Goal: Transaction & Acquisition: Book appointment/travel/reservation

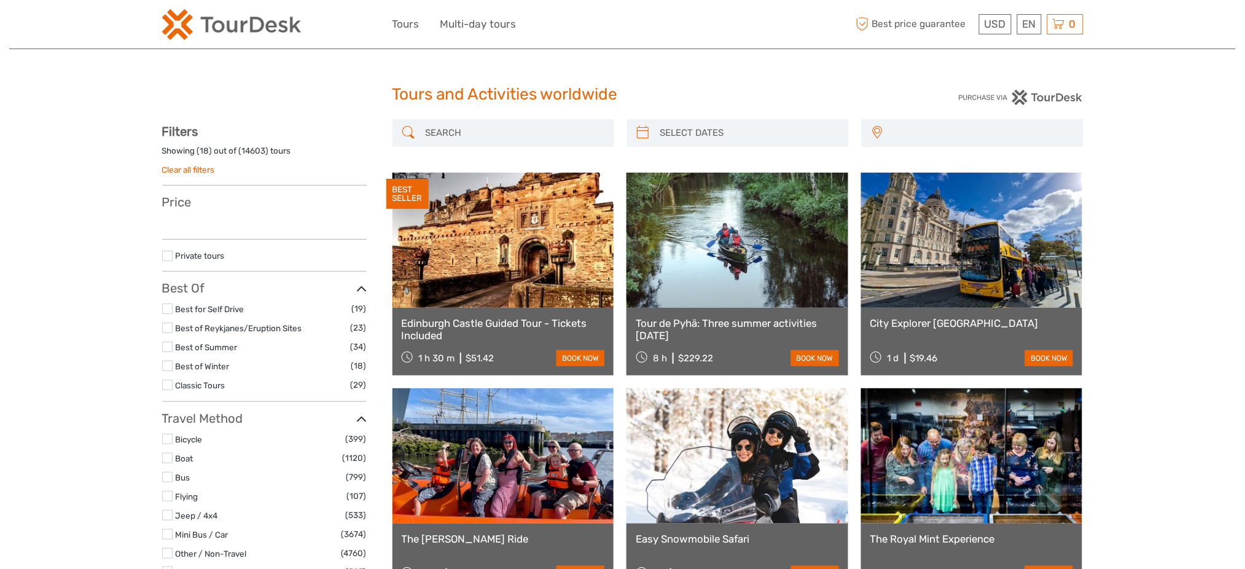
select select
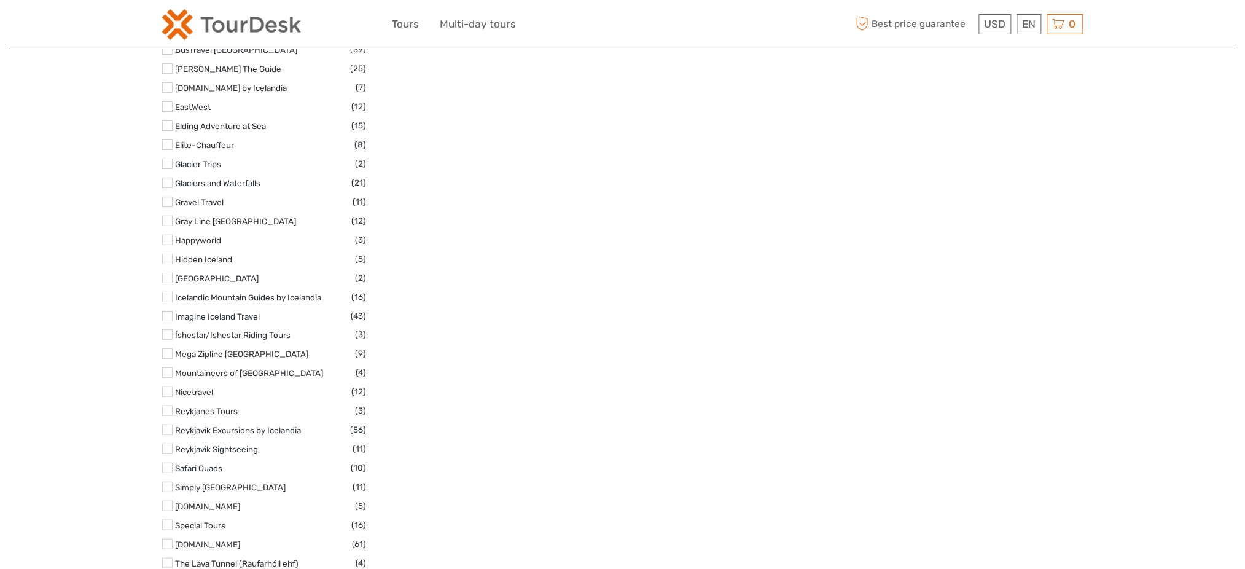
scroll to position [3603, 0]
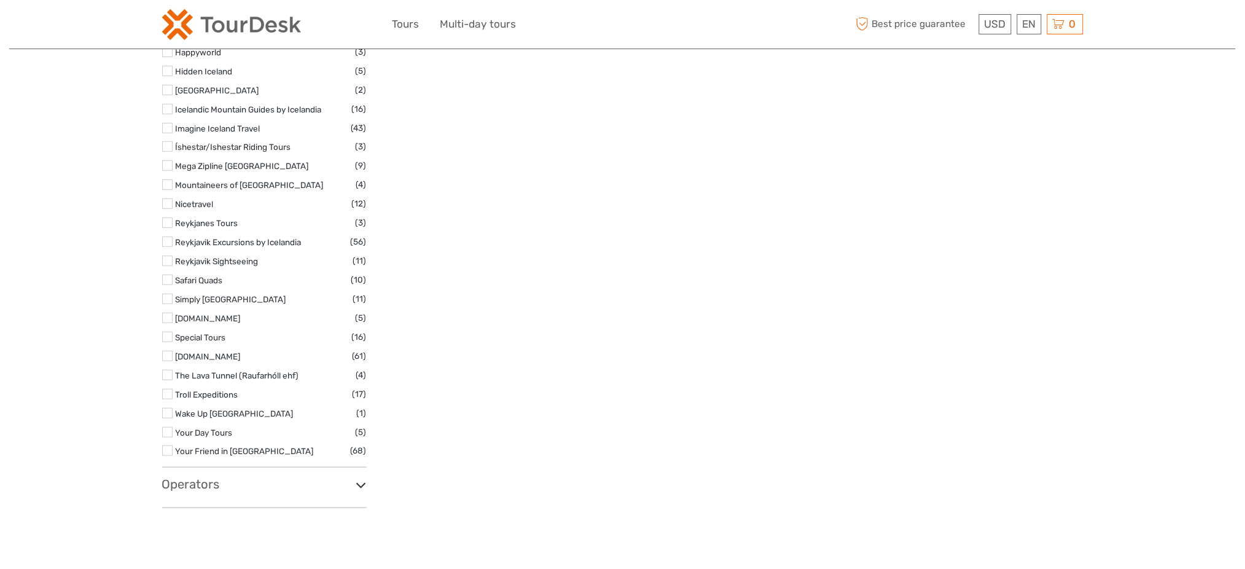
click at [193, 477] on h3 "Operators" at bounding box center [264, 484] width 205 height 15
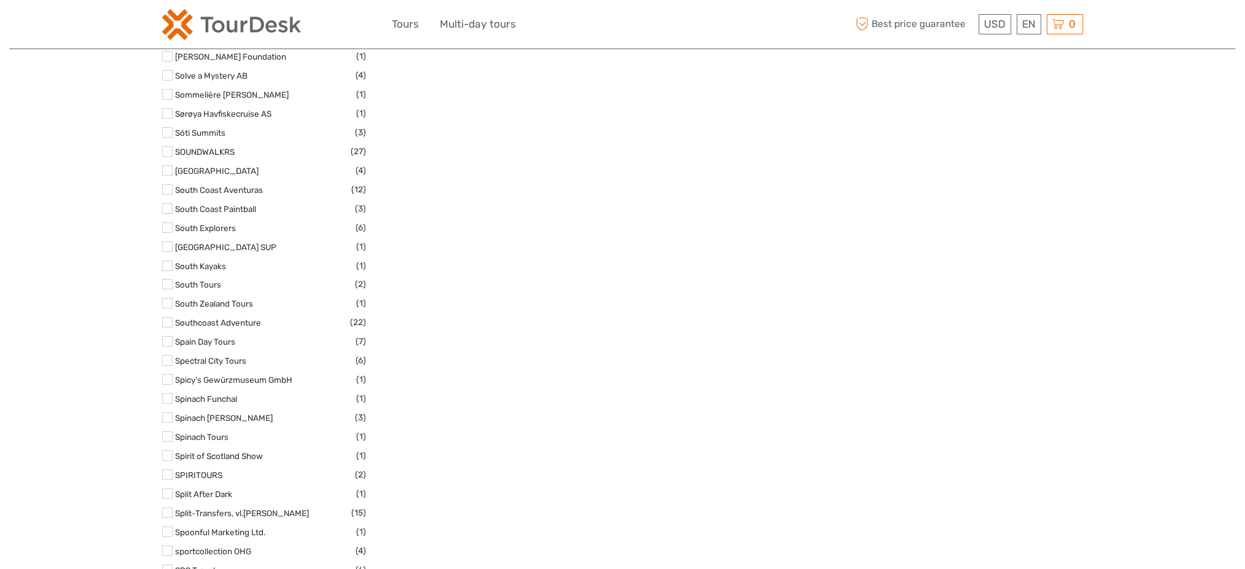
scroll to position [46218, 0]
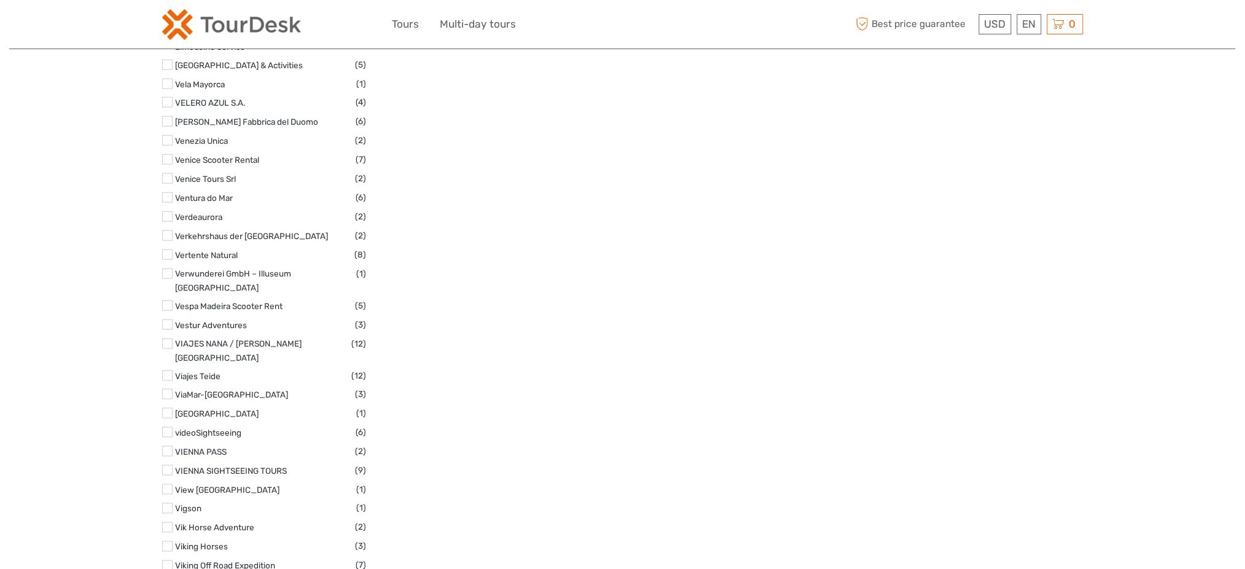
click at [0, 0] on input "checkbox" at bounding box center [0, 0] width 0 height 0
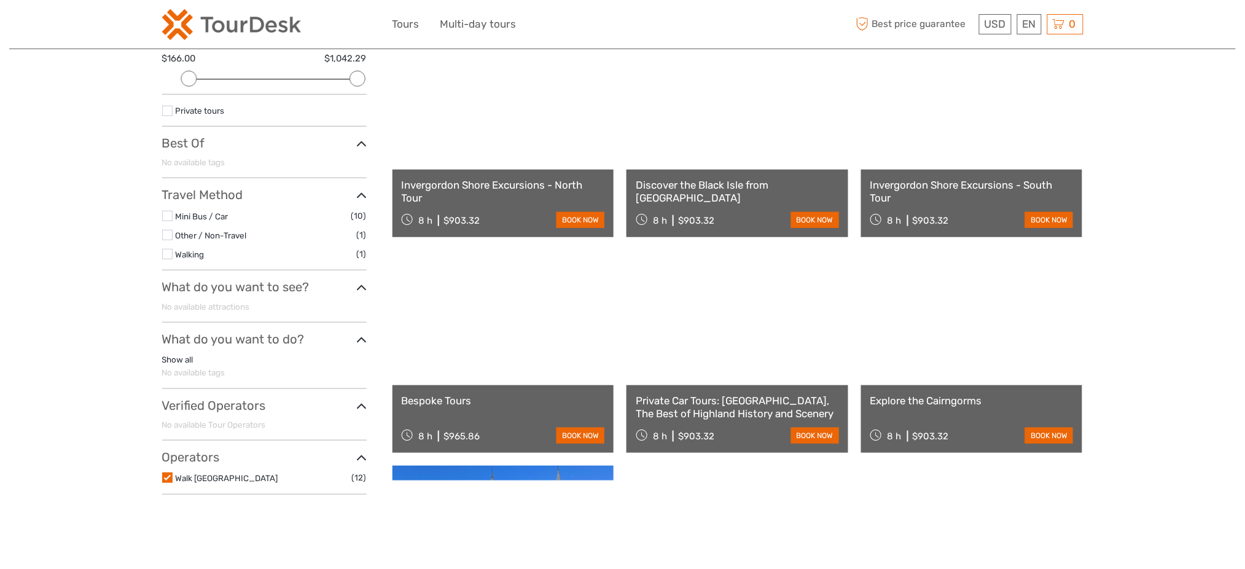
scroll to position [69, 0]
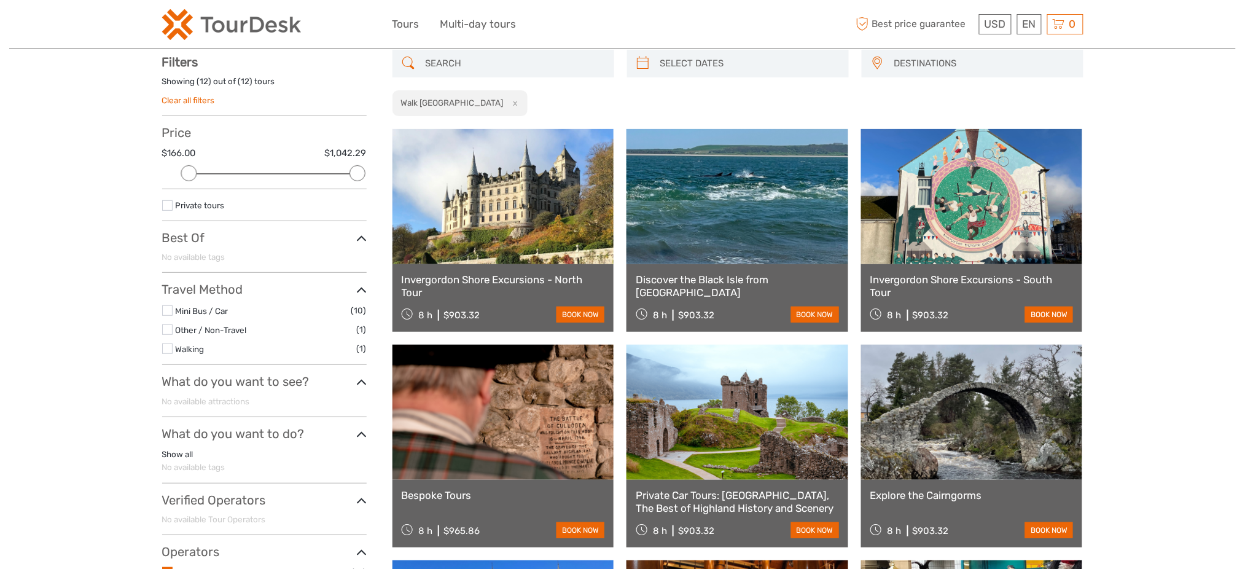
type input "08/09/2025"
click at [722, 66] on input "search" at bounding box center [748, 63] width 187 height 21
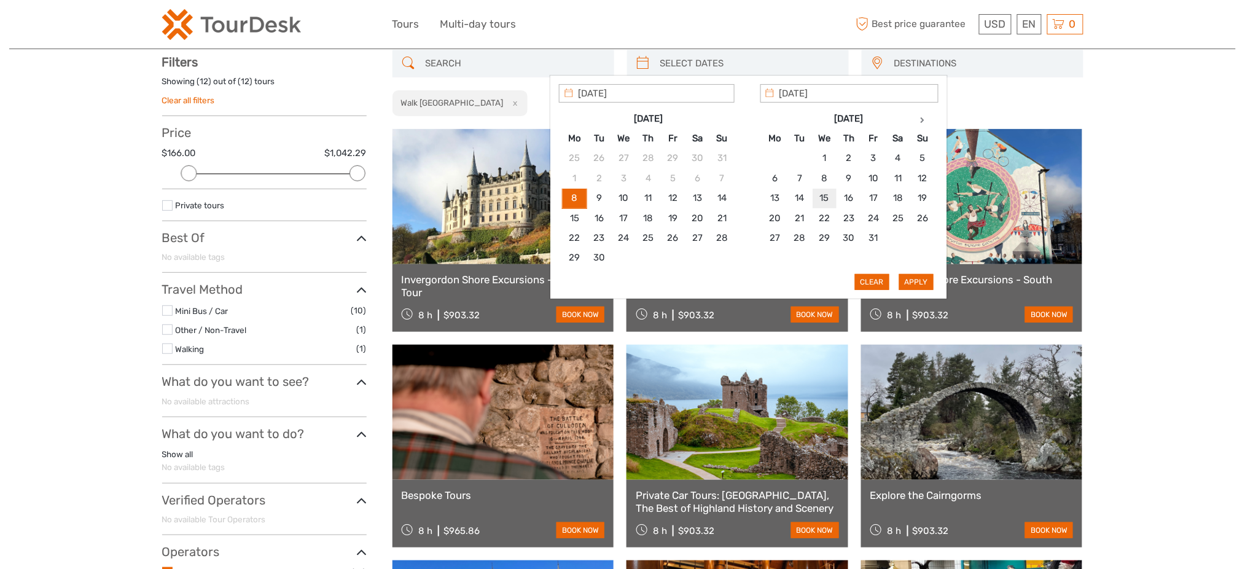
type input "15/10/2025"
click at [910, 283] on button "Apply" at bounding box center [916, 282] width 34 height 16
type input "15/10/2025 - 15/10/2025"
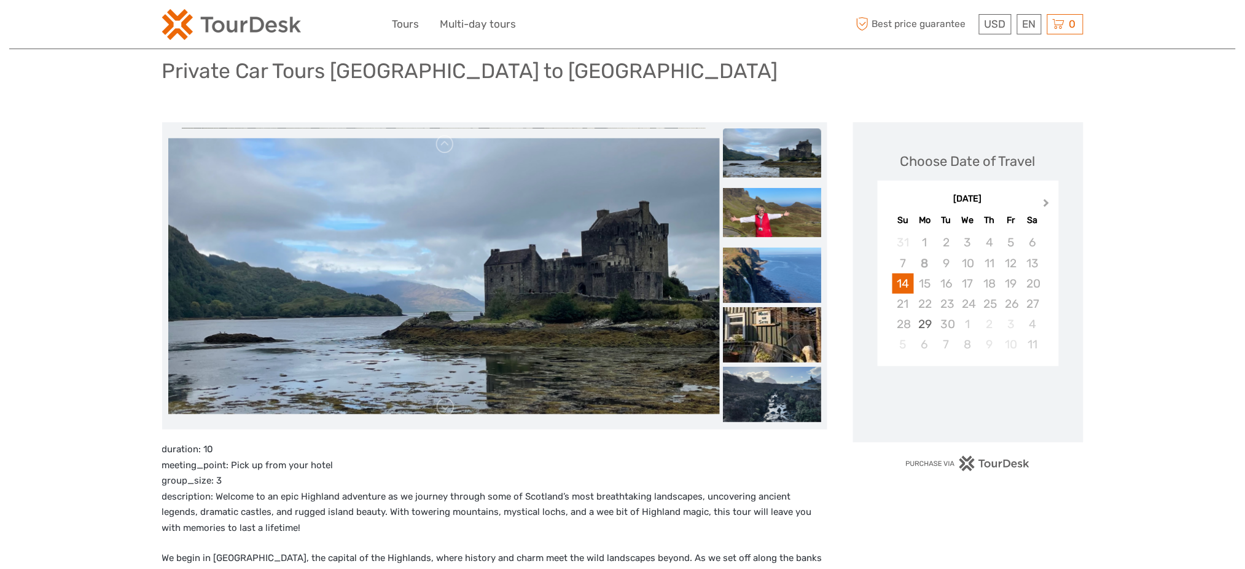
click at [1047, 200] on span "Next Month" at bounding box center [1047, 206] width 0 height 18
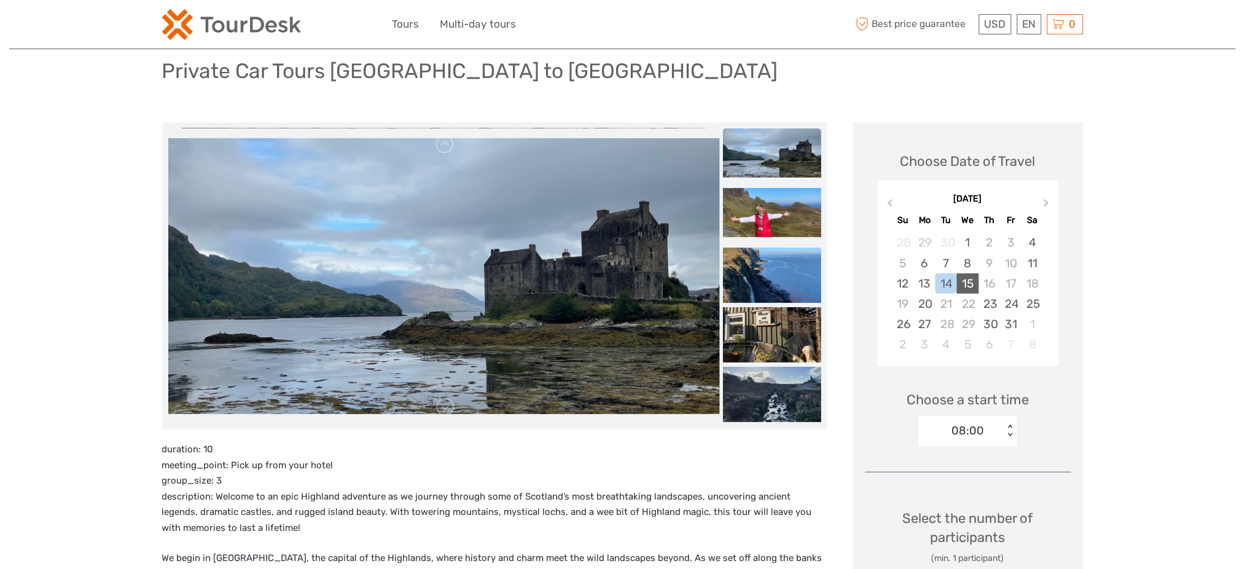
click at [967, 290] on div "15" at bounding box center [967, 283] width 21 height 20
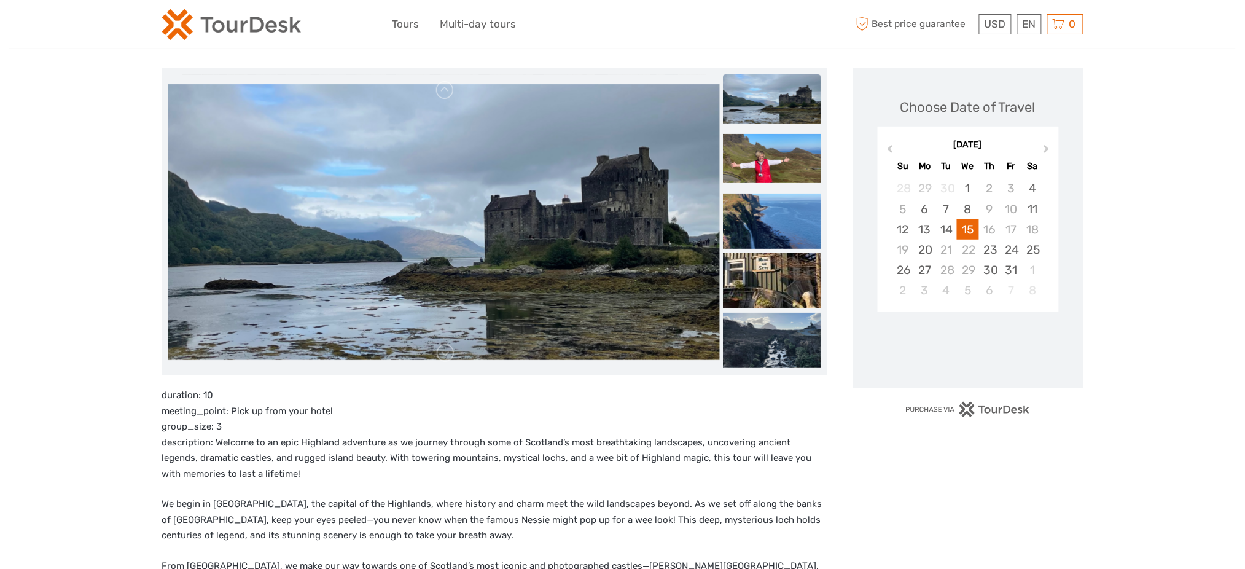
scroll to position [163, 0]
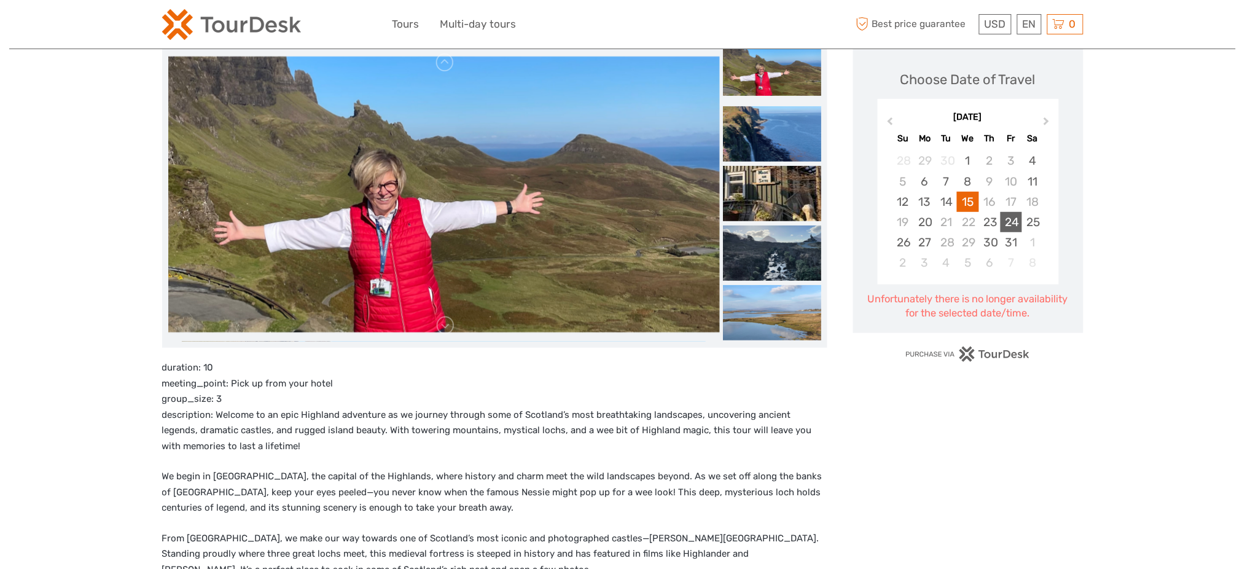
click at [1010, 221] on div "24" at bounding box center [1011, 222] width 21 height 20
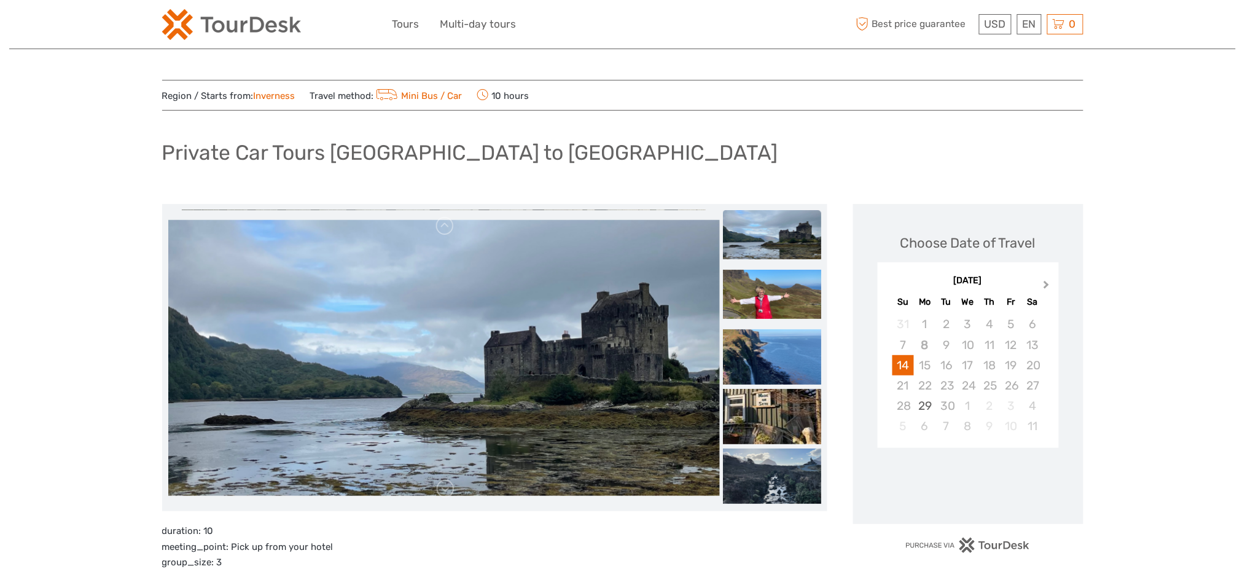
click at [1042, 278] on button "Next Month" at bounding box center [1048, 288] width 20 height 20
click at [1069, 388] on div "October 2025 Previous Month Next Month October 2025 Su Mo Tu We Th Fr Sa 28 29 …" at bounding box center [969, 356] width 206 height 195
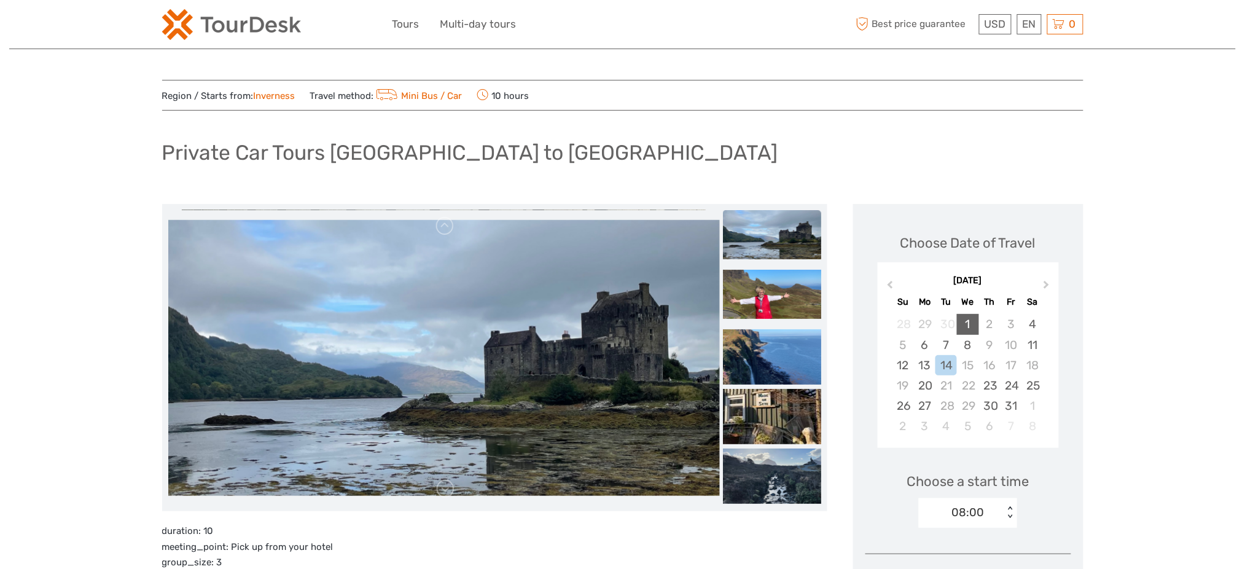
click at [971, 330] on div "1" at bounding box center [967, 324] width 21 height 20
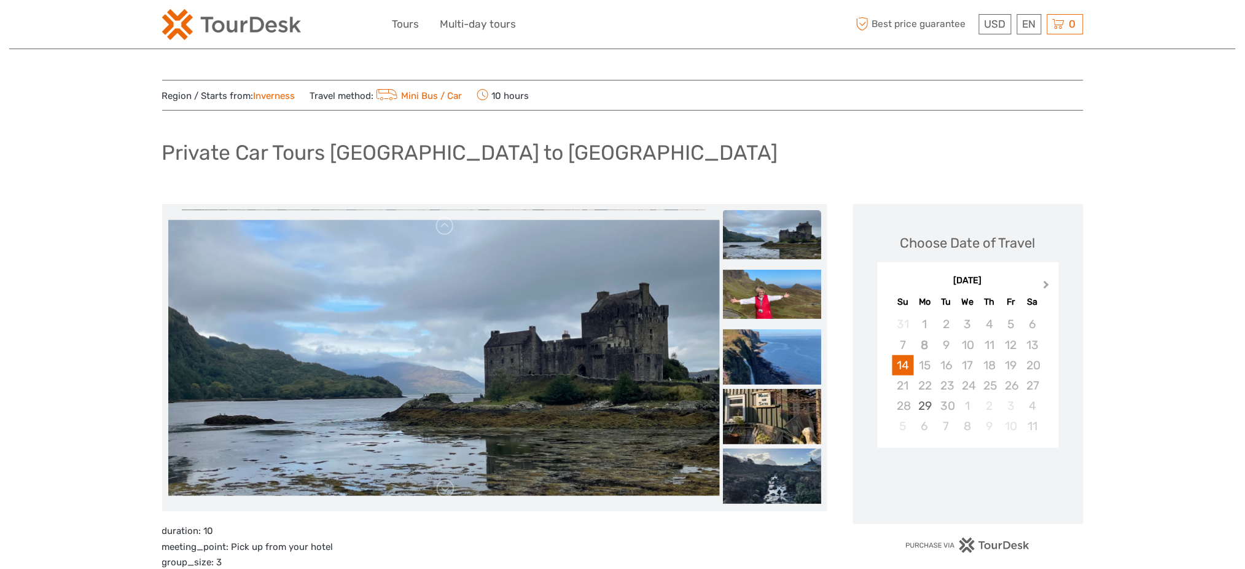
click at [1047, 282] on span "Next Month" at bounding box center [1047, 287] width 0 height 18
click at [929, 363] on div "13" at bounding box center [924, 365] width 21 height 20
click at [947, 339] on div "7" at bounding box center [946, 345] width 21 height 20
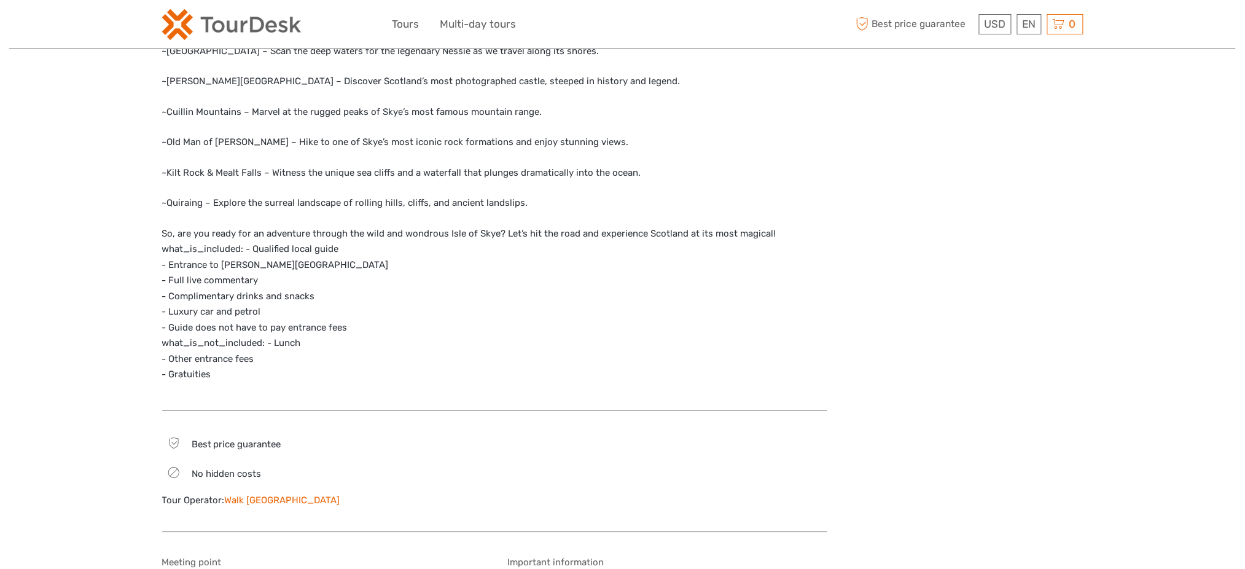
scroll to position [1310, 0]
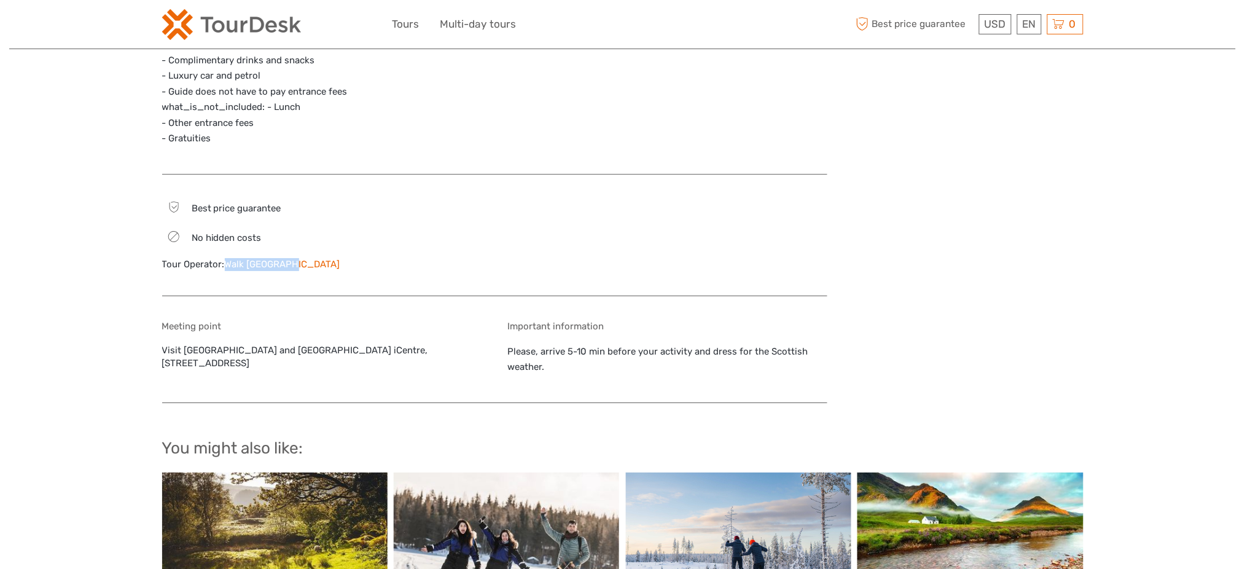
drag, startPoint x: 295, startPoint y: 268, endPoint x: 238, endPoint y: 265, distance: 57.8
click at [228, 270] on div "Best price guarantee No hidden costs Tour Operator: Walk Inverness" at bounding box center [322, 241] width 320 height 84
copy link "Walk [GEOGRAPHIC_DATA]"
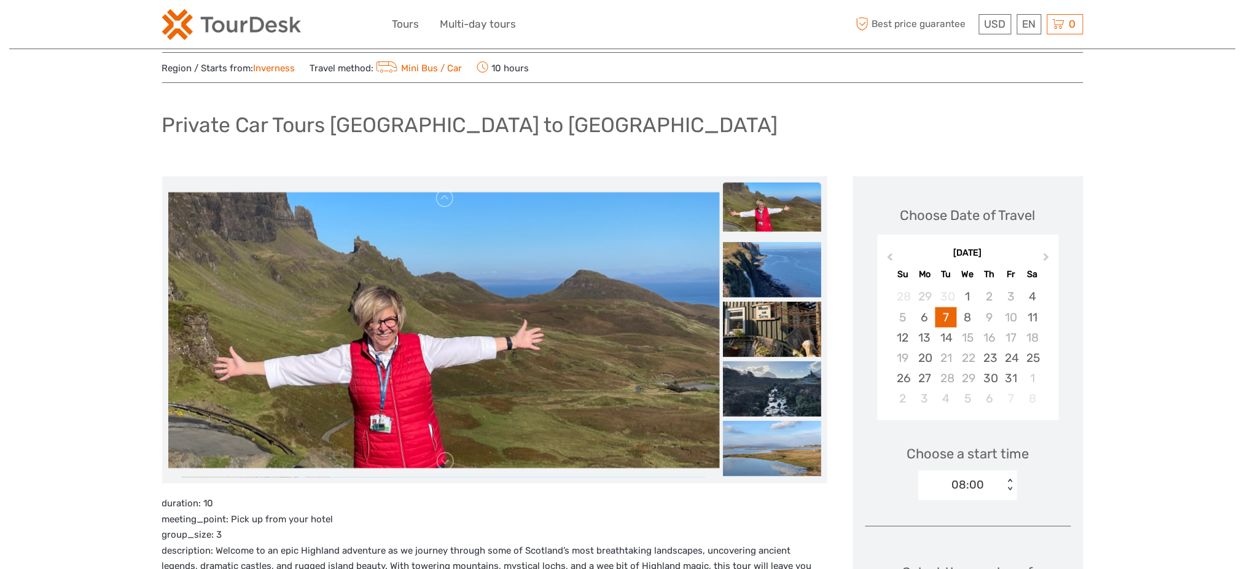
scroll to position [0, 0]
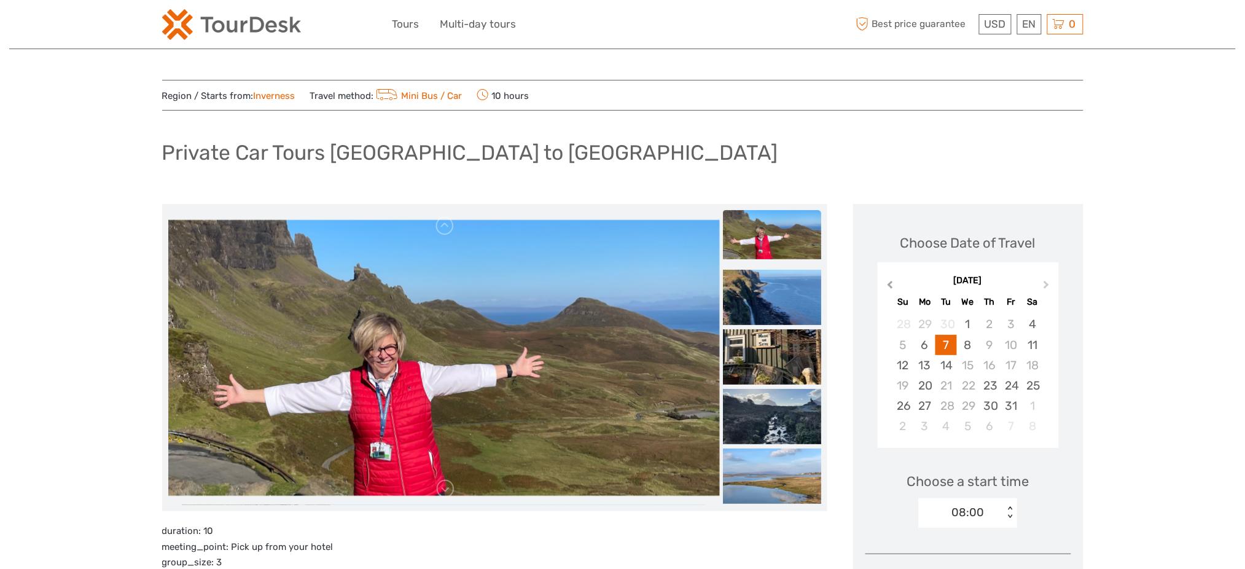
click at [890, 281] on span "Previous Month" at bounding box center [890, 287] width 0 height 18
click at [1050, 287] on button "Next Month" at bounding box center [1048, 288] width 20 height 20
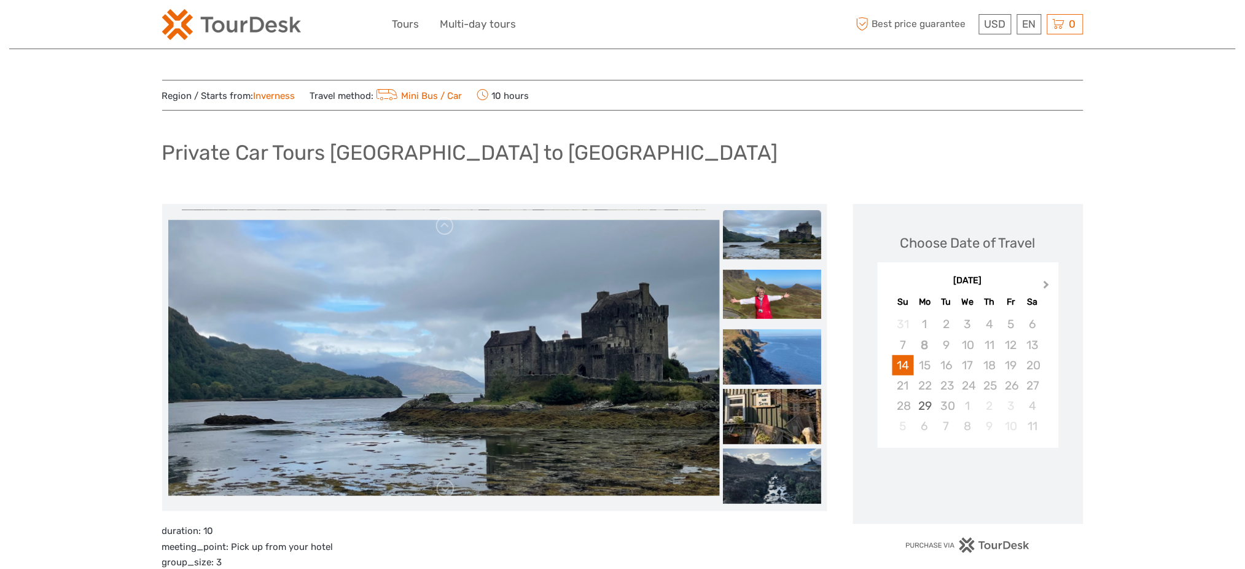
click at [1042, 289] on button "Next Month" at bounding box center [1048, 288] width 20 height 20
click at [1039, 280] on button "Next Month" at bounding box center [1048, 288] width 20 height 20
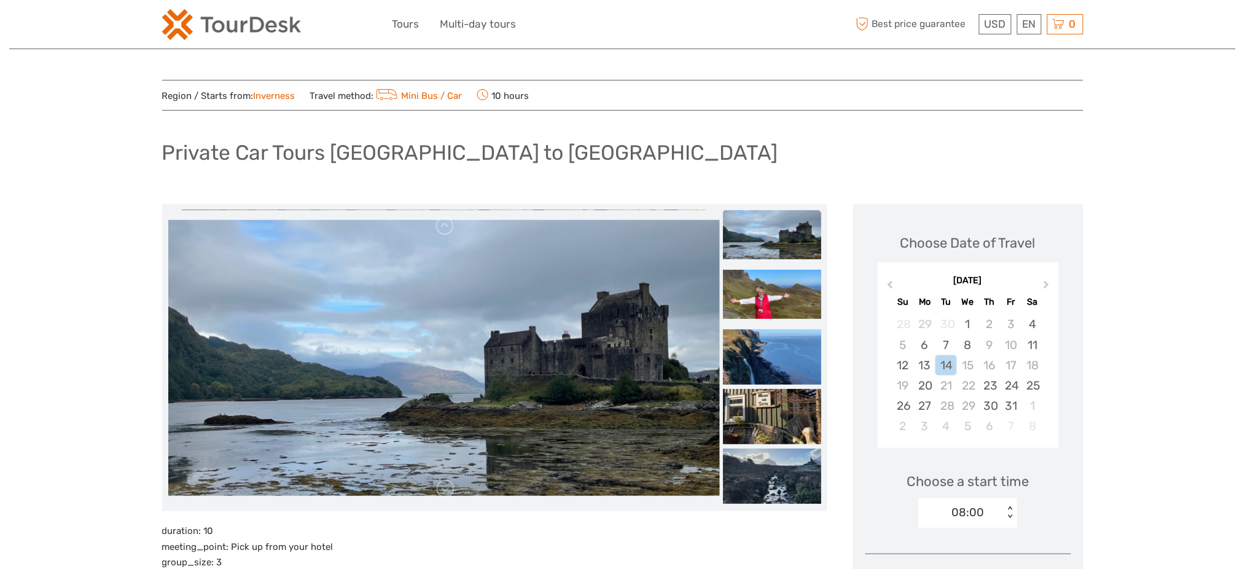
click at [896, 275] on div "October 2025" at bounding box center [968, 281] width 181 height 13
click at [895, 276] on div "October 2025" at bounding box center [968, 281] width 181 height 13
click at [892, 280] on button "Previous Month" at bounding box center [889, 288] width 20 height 20
click at [1042, 281] on button "Next Month" at bounding box center [1048, 288] width 20 height 20
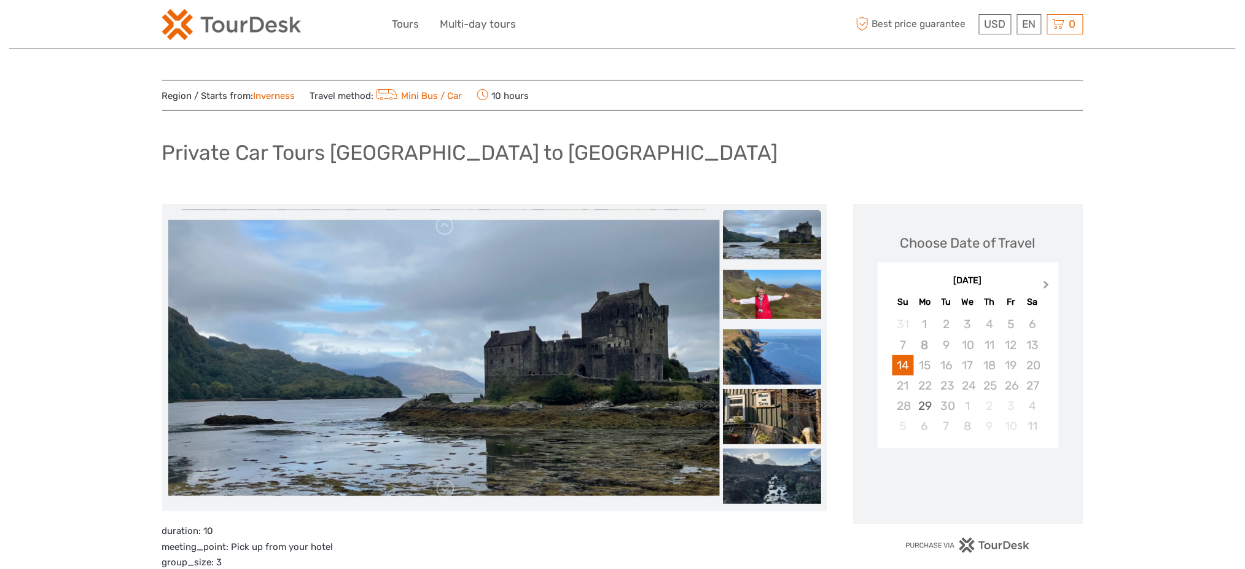
drag, startPoint x: 1034, startPoint y: 285, endPoint x: 1049, endPoint y: 279, distance: 15.2
click at [1034, 285] on div "[DATE]" at bounding box center [968, 281] width 181 height 13
click at [1050, 279] on button "Next Month" at bounding box center [1048, 288] width 20 height 20
click at [931, 367] on div "13" at bounding box center [924, 365] width 21 height 20
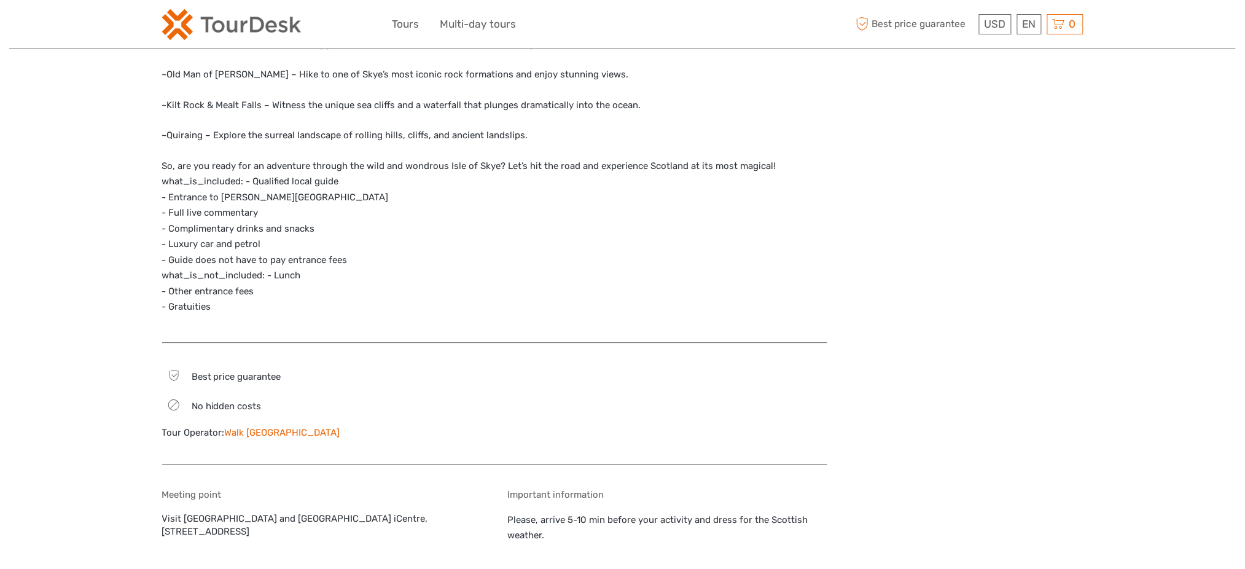
scroll to position [1310, 0]
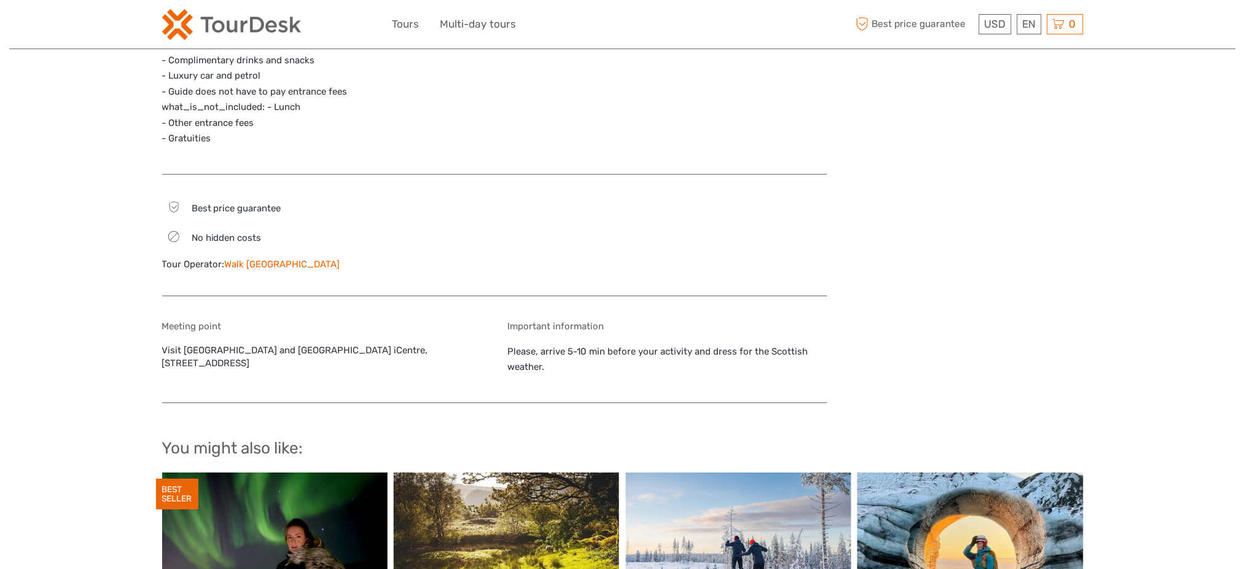
click at [236, 253] on div "Best price guarantee No hidden costs Tour Operator: Walk Inverness" at bounding box center [322, 241] width 320 height 84
click at [240, 259] on link "Walk [GEOGRAPHIC_DATA]" at bounding box center [282, 264] width 115 height 11
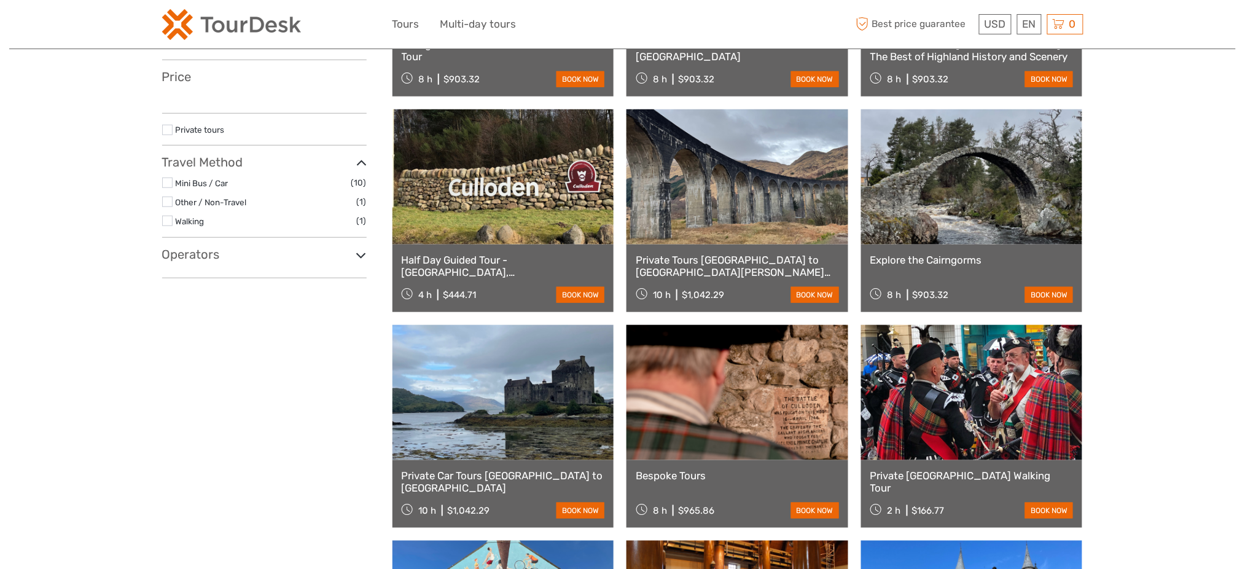
select select
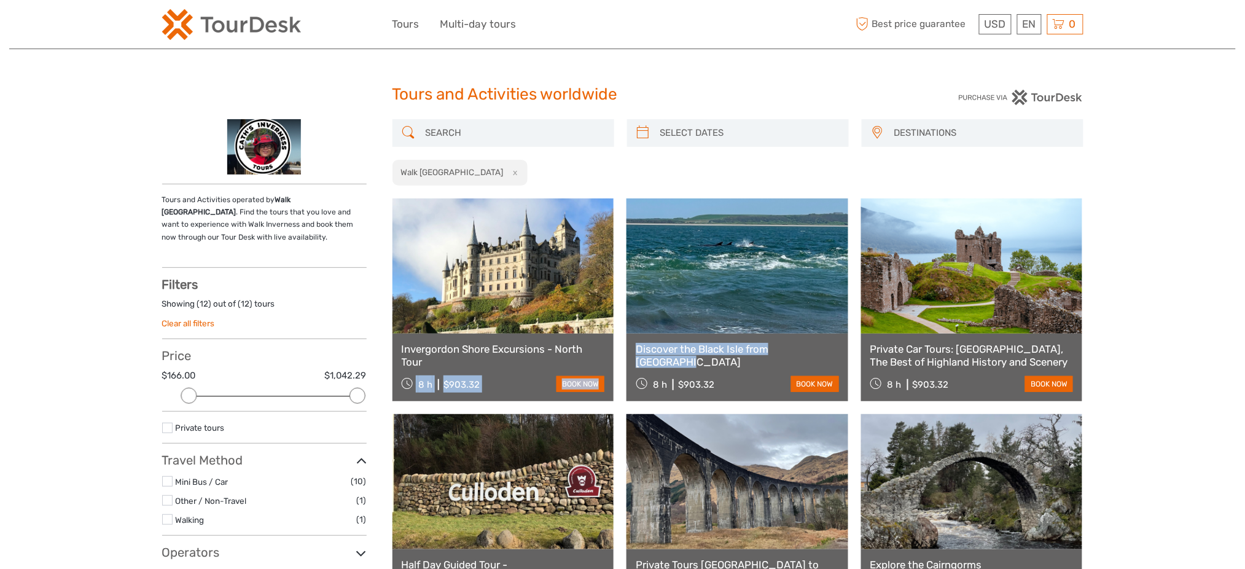
drag, startPoint x: 620, startPoint y: 349, endPoint x: 798, endPoint y: 349, distance: 178.1
click at [684, 251] on link at bounding box center [738, 265] width 222 height 135
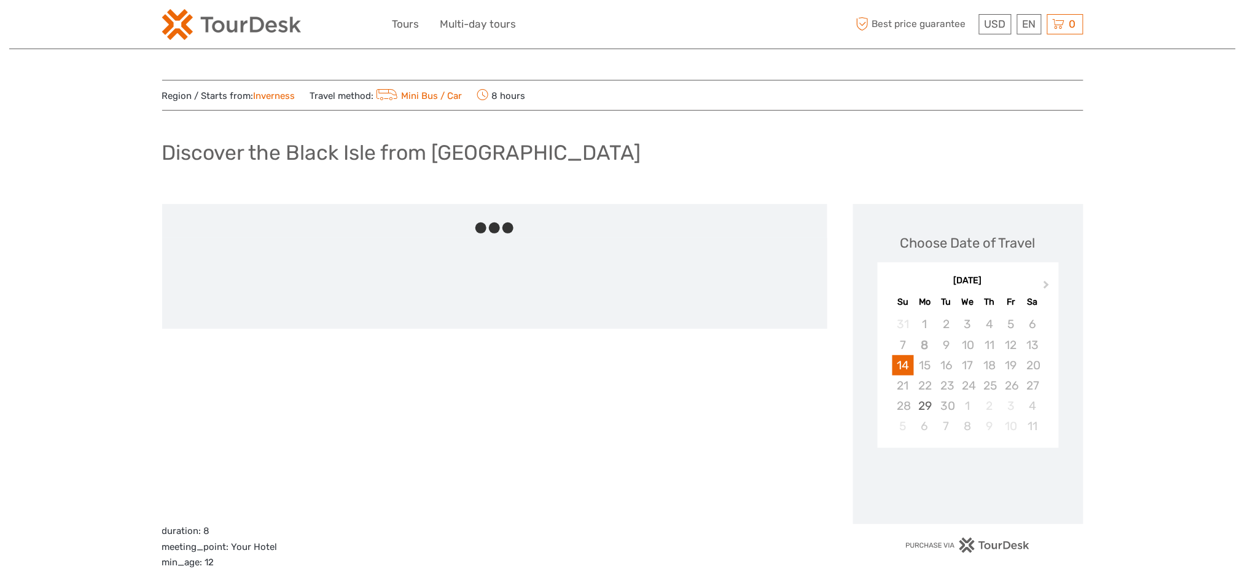
click at [1045, 173] on div "Discover the Black Isle from [GEOGRAPHIC_DATA]" at bounding box center [622, 157] width 921 height 45
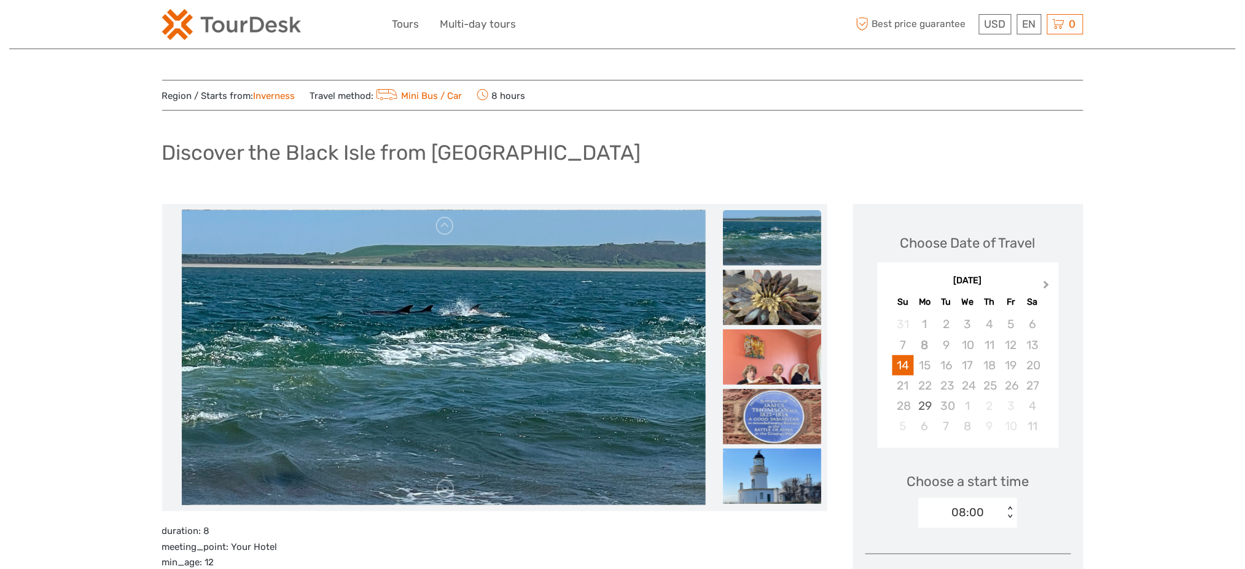
click at [1044, 279] on button "Next Month" at bounding box center [1048, 288] width 20 height 20
click at [1050, 283] on button "Next Month" at bounding box center [1048, 288] width 20 height 20
click at [240, 27] on img at bounding box center [231, 24] width 139 height 31
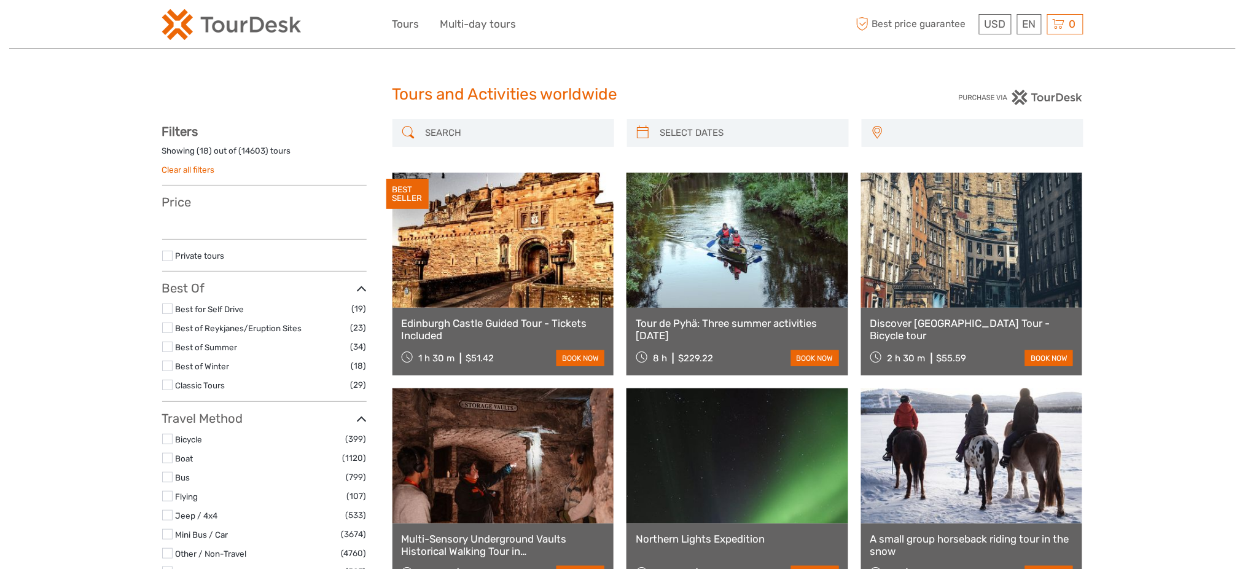
click at [460, 137] on input "search" at bounding box center [514, 132] width 187 height 21
select select
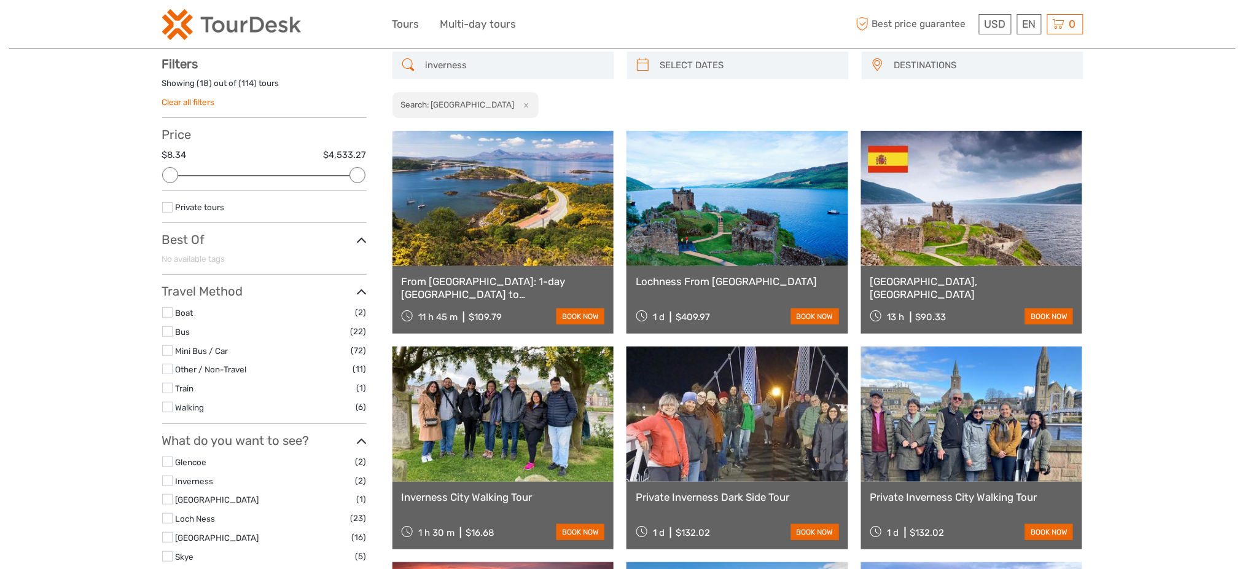
scroll to position [69, 0]
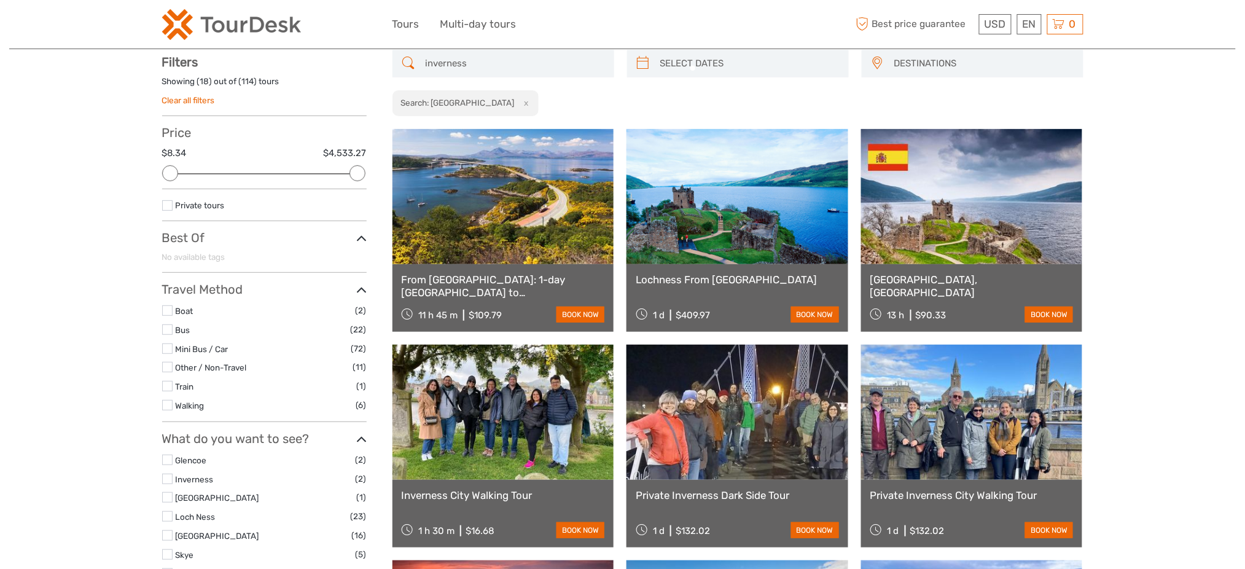
type input "inverness"
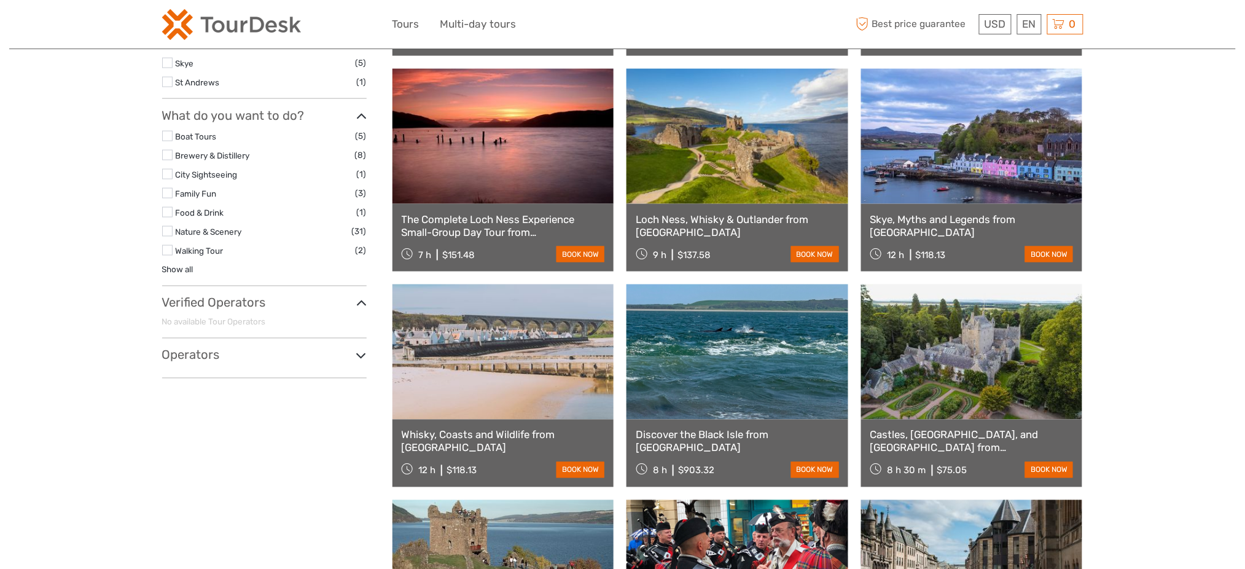
scroll to position [0, 0]
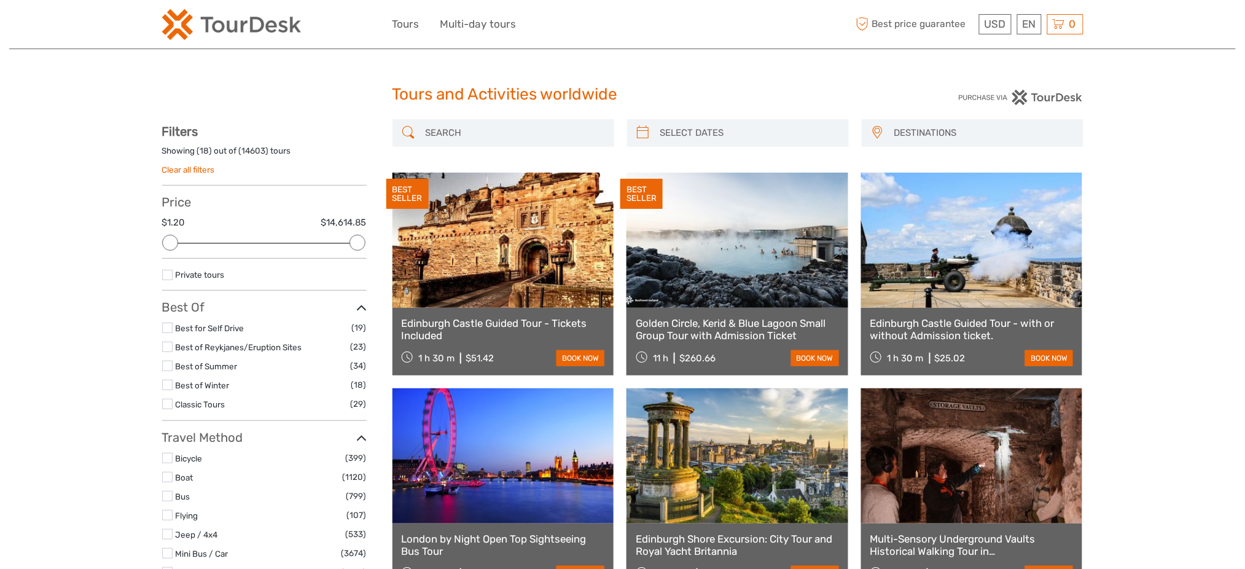
click at [921, 136] on span "DESTINATIONS" at bounding box center [983, 133] width 189 height 20
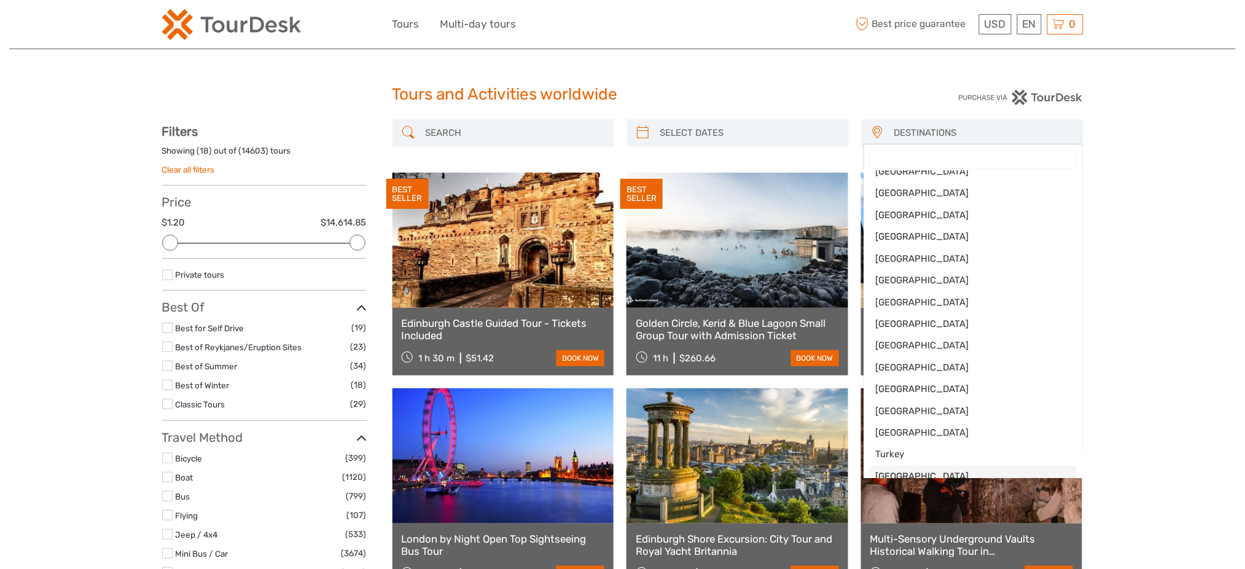
scroll to position [327, 0]
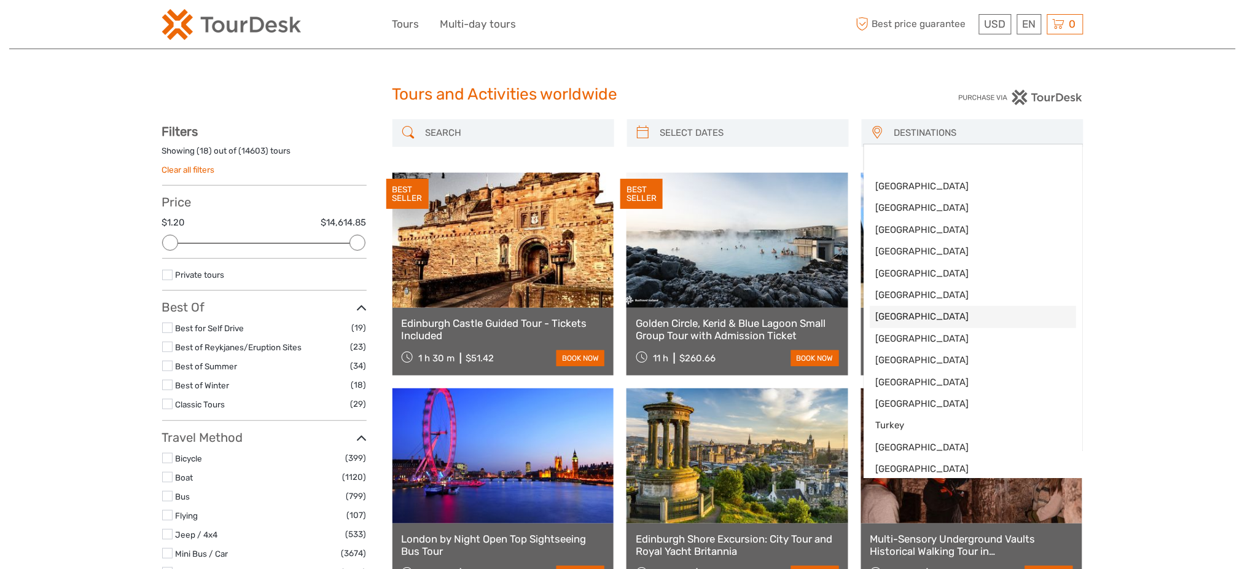
click at [918, 314] on span "[GEOGRAPHIC_DATA]" at bounding box center [974, 316] width 194 height 13
select select "/Destination/[GEOGRAPHIC_DATA]"
select select
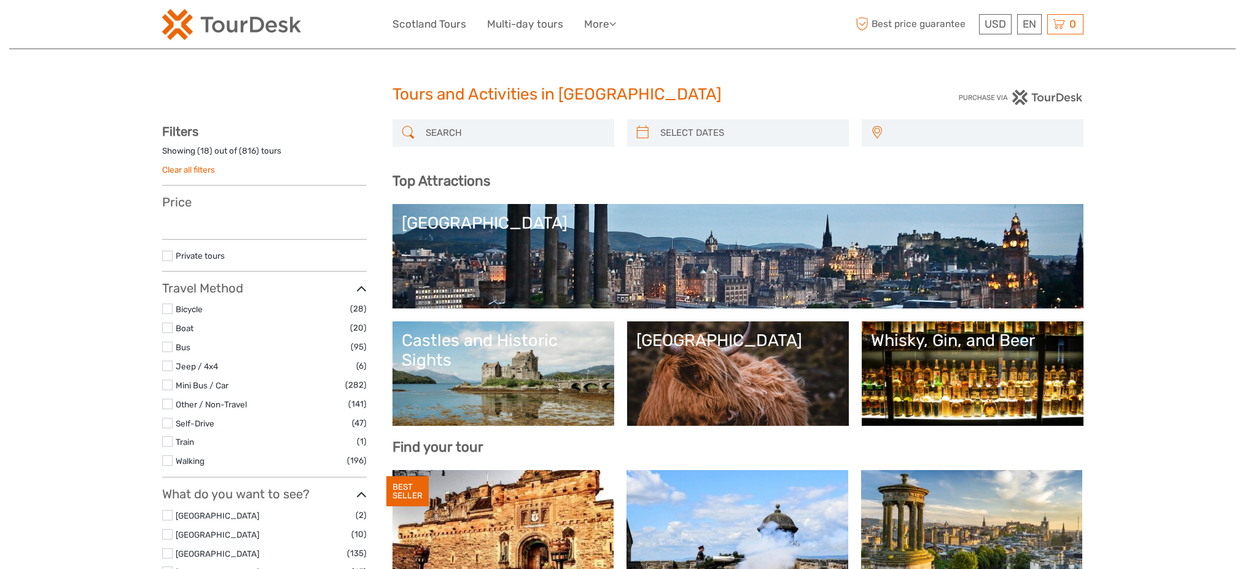
select select
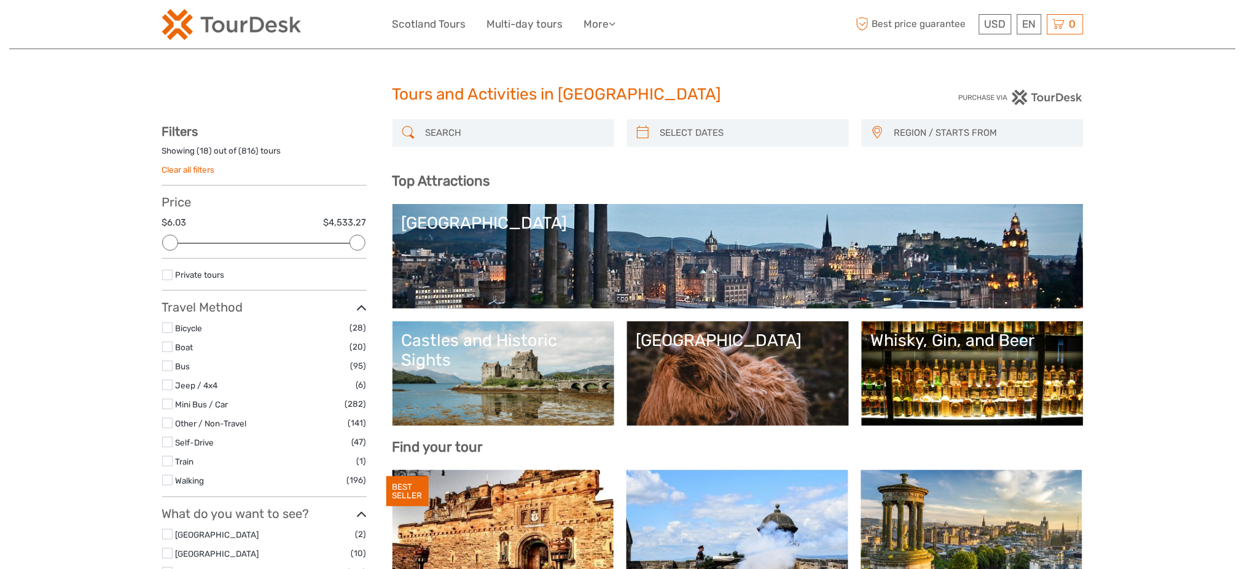
click at [929, 127] on span "REGION / STARTS FROM" at bounding box center [983, 133] width 189 height 20
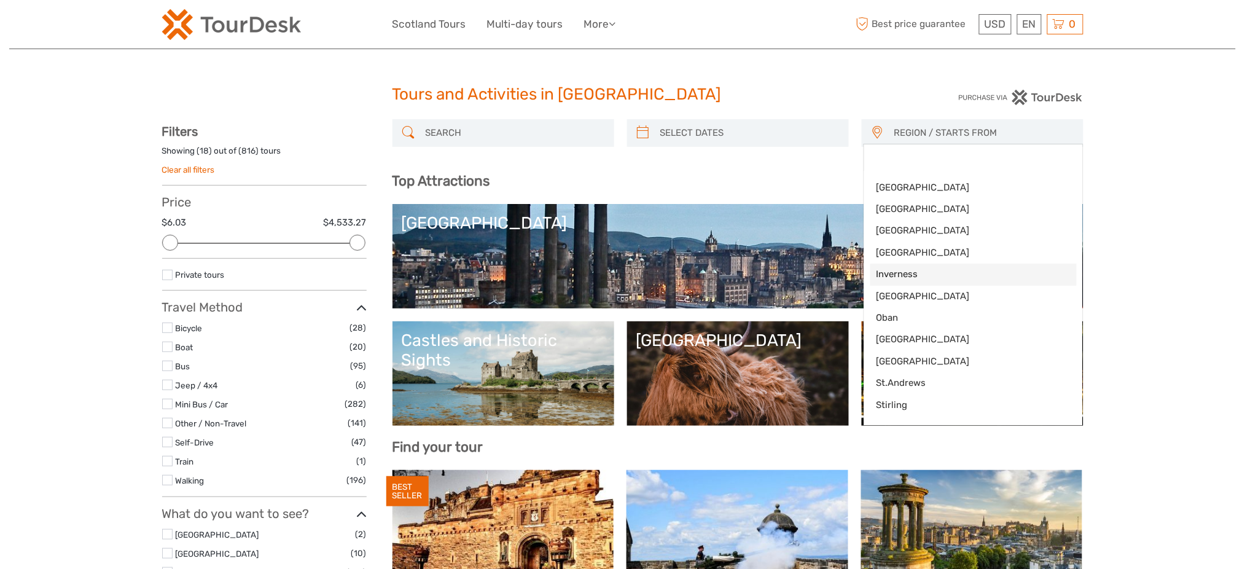
click at [915, 275] on span "Inverness" at bounding box center [963, 274] width 173 height 13
select select "Inverness"
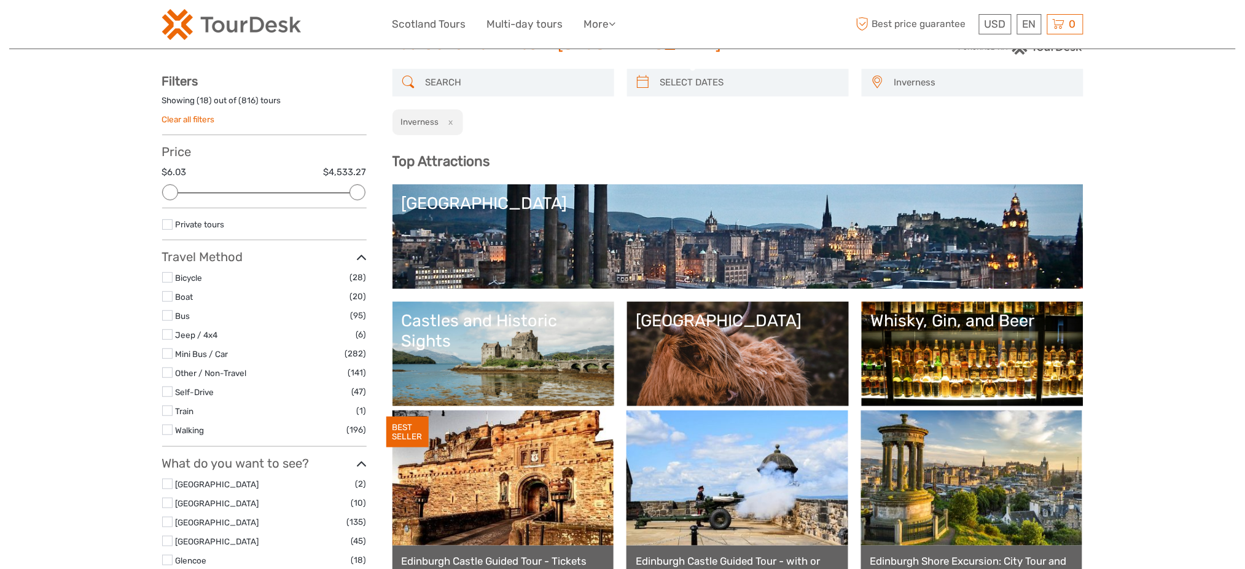
scroll to position [38, 0]
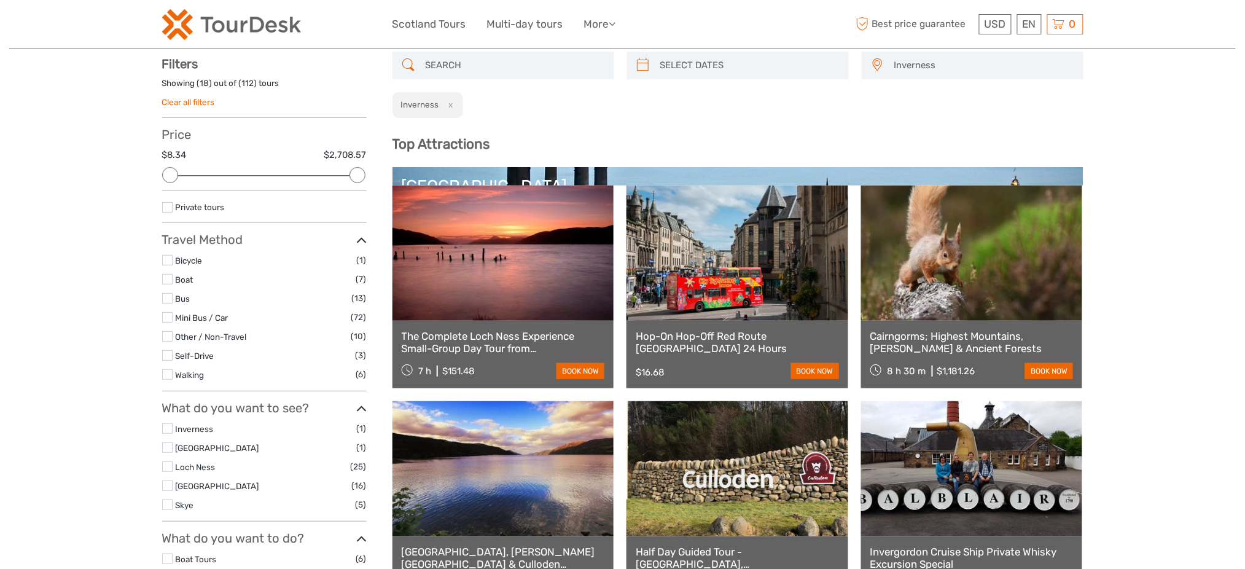
scroll to position [69, 0]
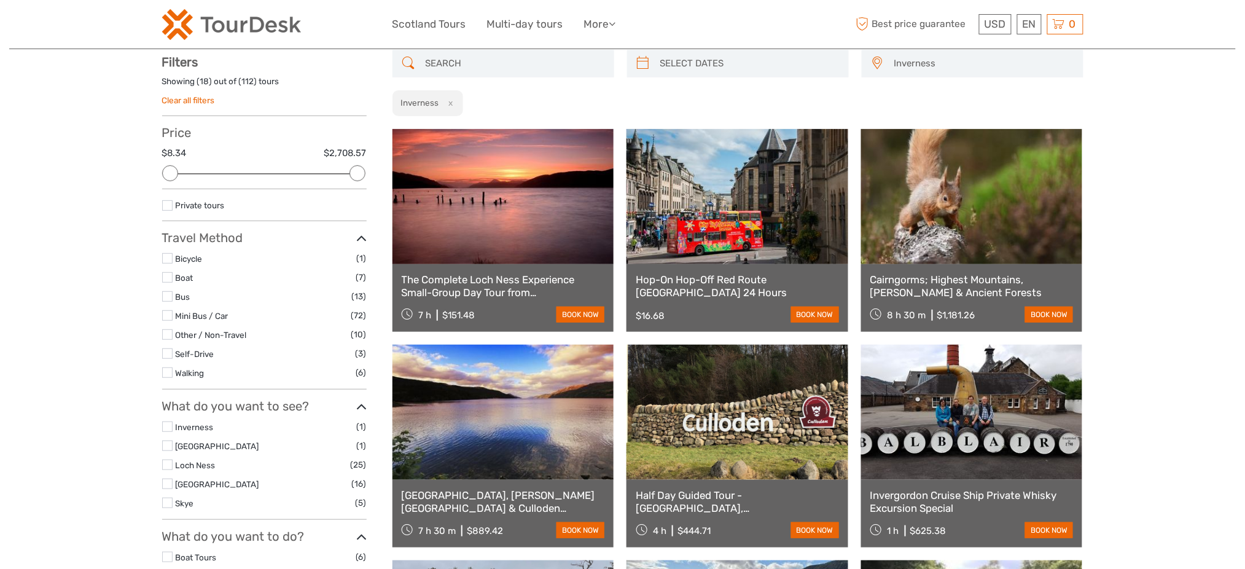
click at [494, 65] on input "search" at bounding box center [514, 63] width 187 height 21
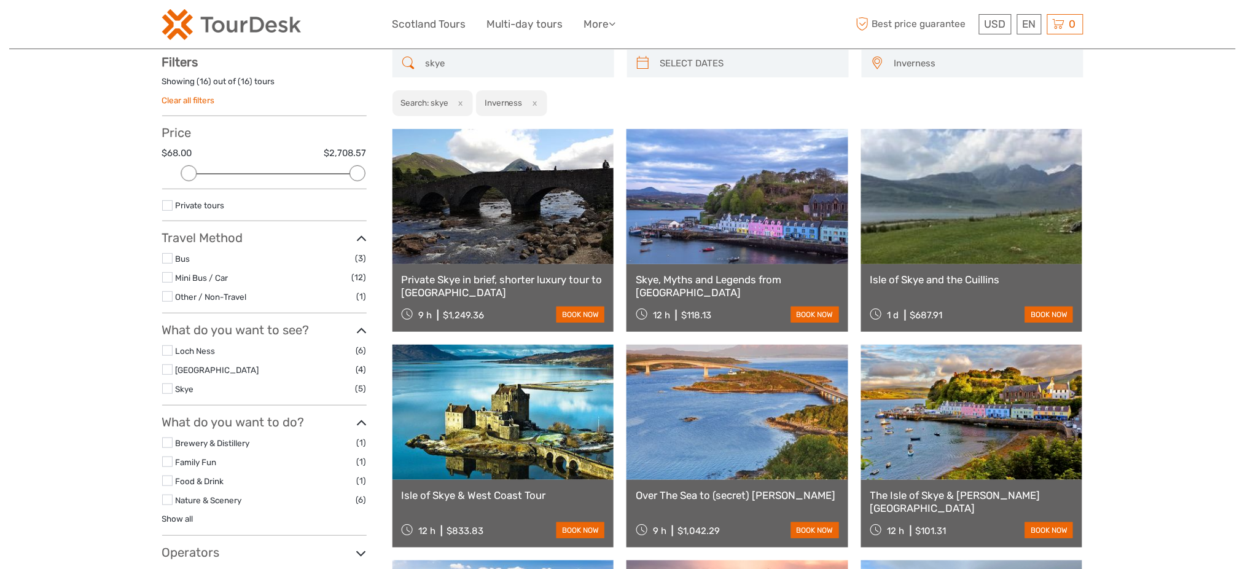
type input "skye"
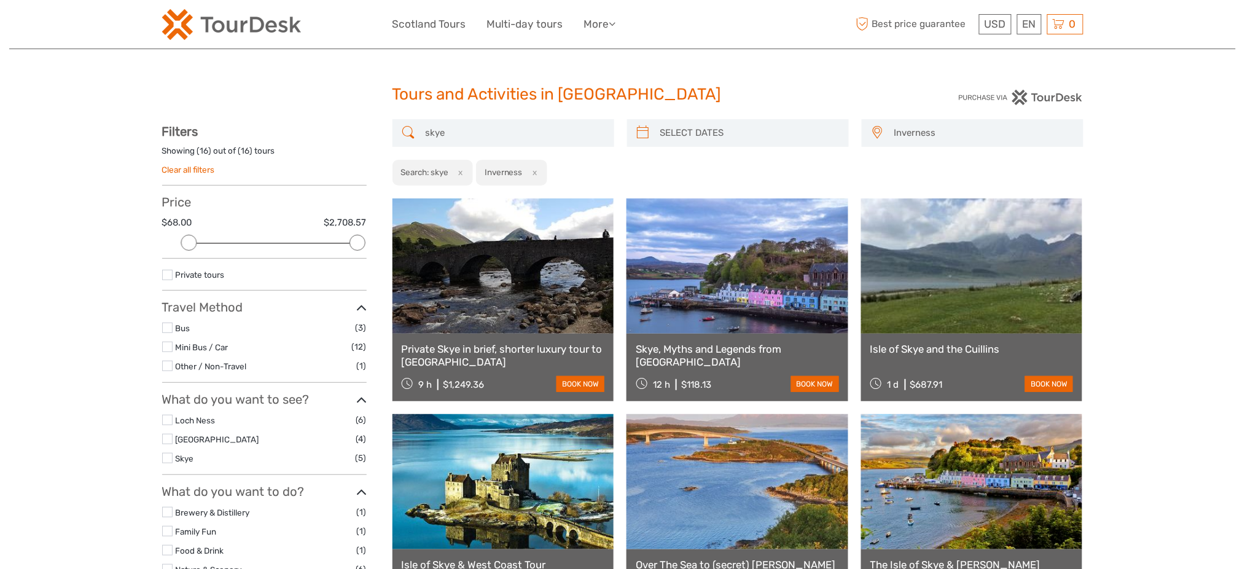
click at [932, 127] on span "Inverness" at bounding box center [983, 133] width 189 height 20
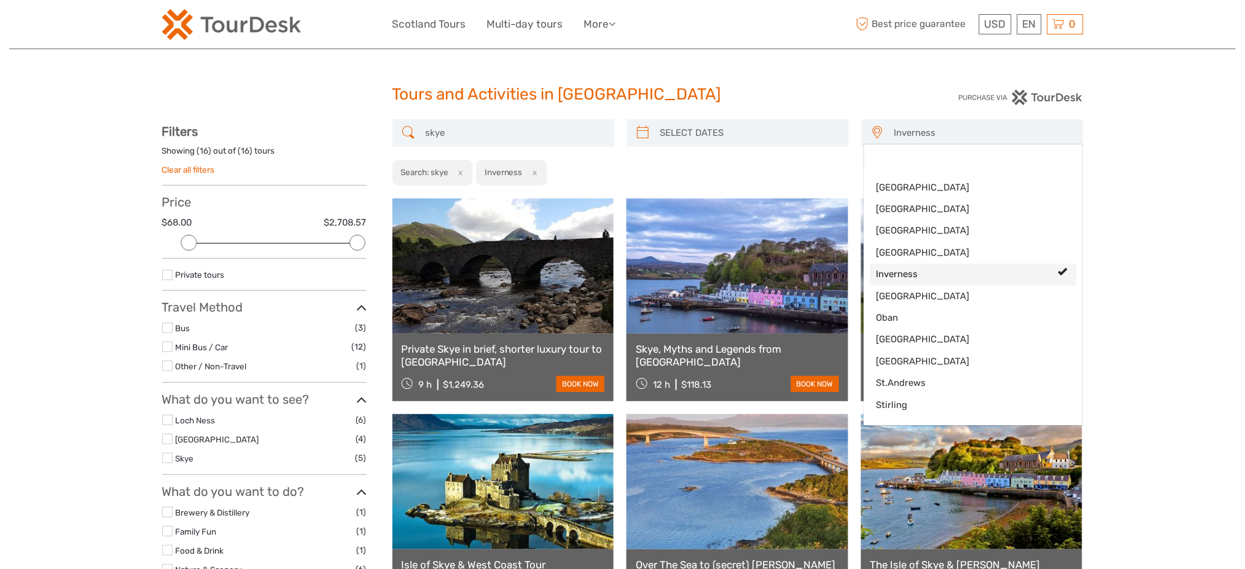
click at [906, 276] on span "Inverness" at bounding box center [963, 274] width 173 height 13
select select
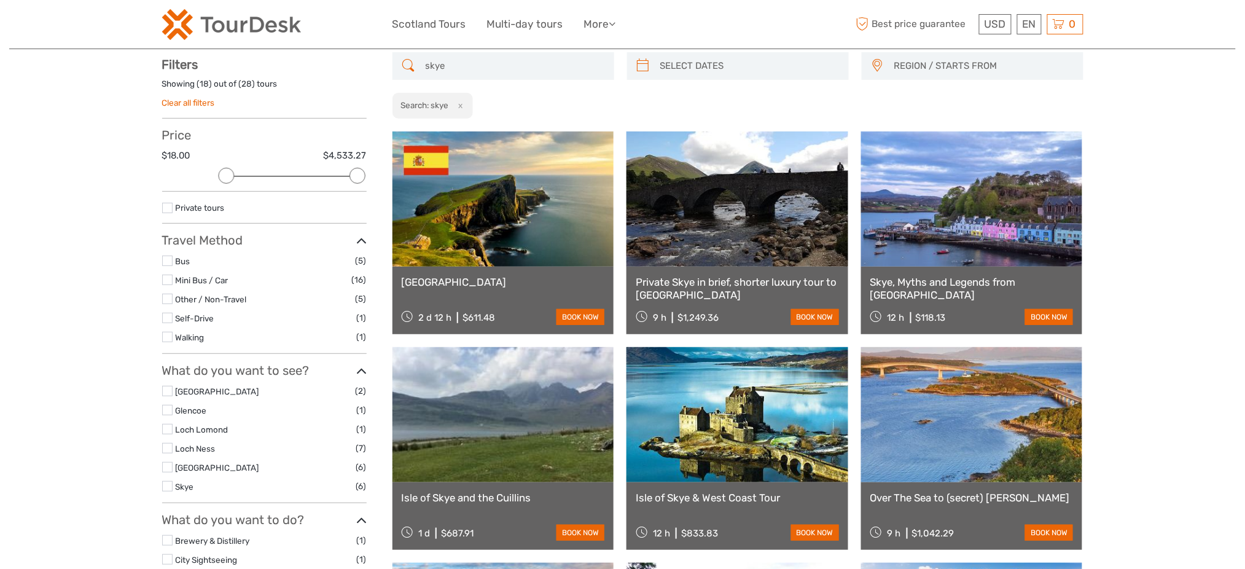
scroll to position [69, 0]
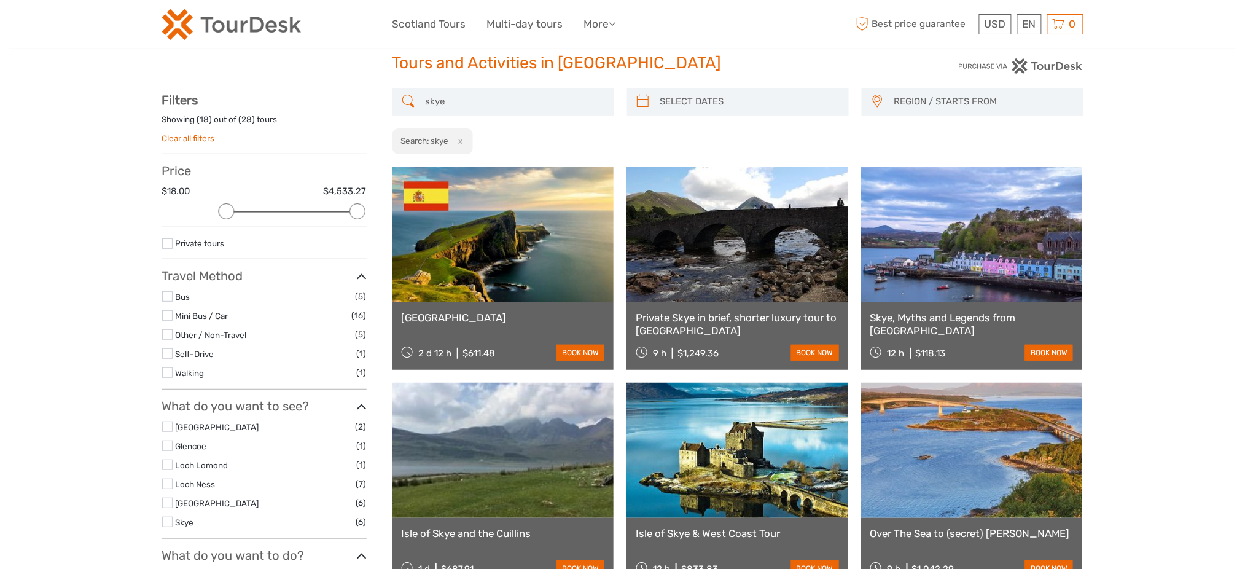
scroll to position [0, 0]
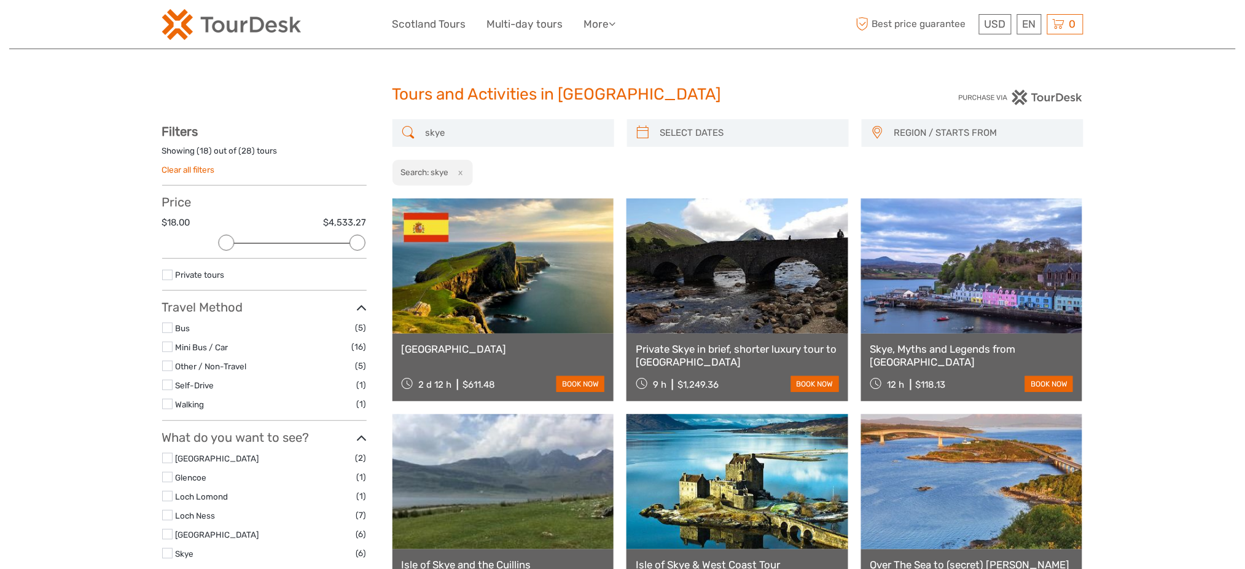
click at [469, 117] on div "Tours and Activities in Scotland" at bounding box center [623, 99] width 461 height 39
drag, startPoint x: 483, startPoint y: 153, endPoint x: 496, endPoint y: 136, distance: 21.5
click at [484, 153] on div "skye REGION / STARTS FROM Aberdeen Dundee Edinburgh Glasgow Inverness North Hig…" at bounding box center [738, 152] width 691 height 67
click at [496, 136] on input "skye" at bounding box center [514, 132] width 187 height 21
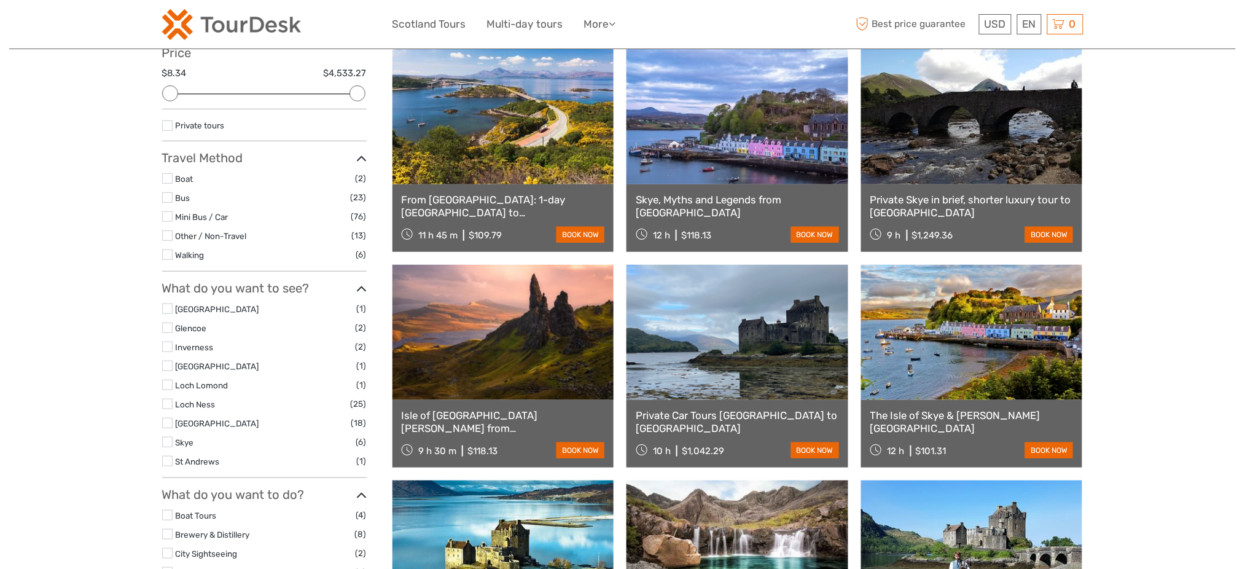
scroll to position [151, 0]
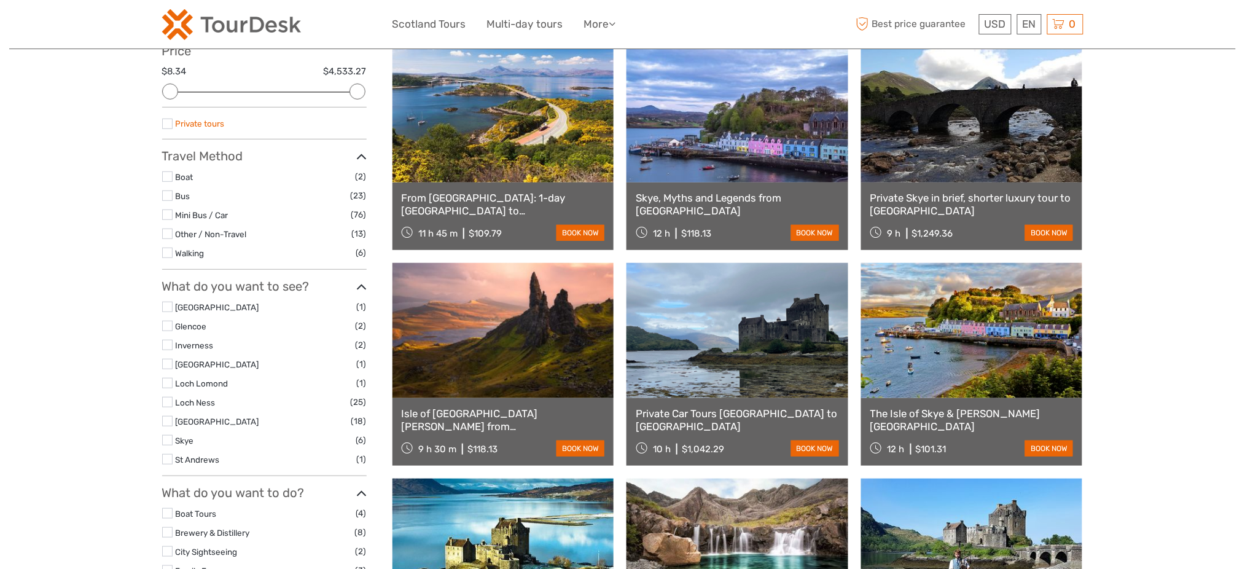
type input "skye inverness"
click at [183, 125] on link "Private tours" at bounding box center [200, 124] width 49 height 10
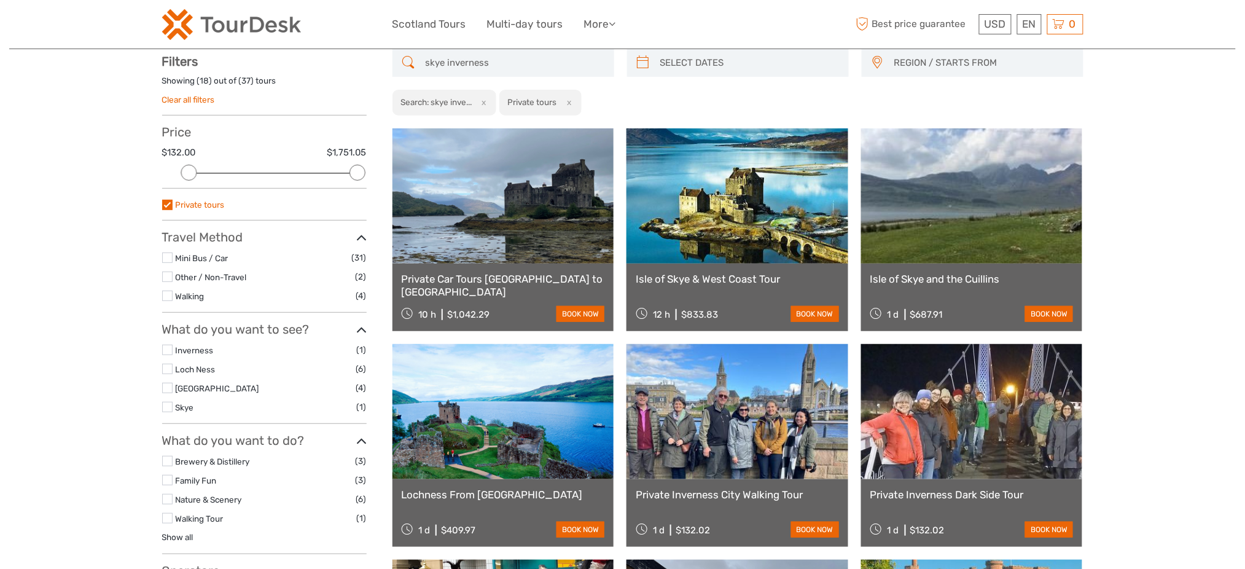
scroll to position [69, 0]
click at [193, 198] on label "Private tours" at bounding box center [271, 205] width 191 height 14
click at [0, 0] on input "checkbox" at bounding box center [0, 0] width 0 height 0
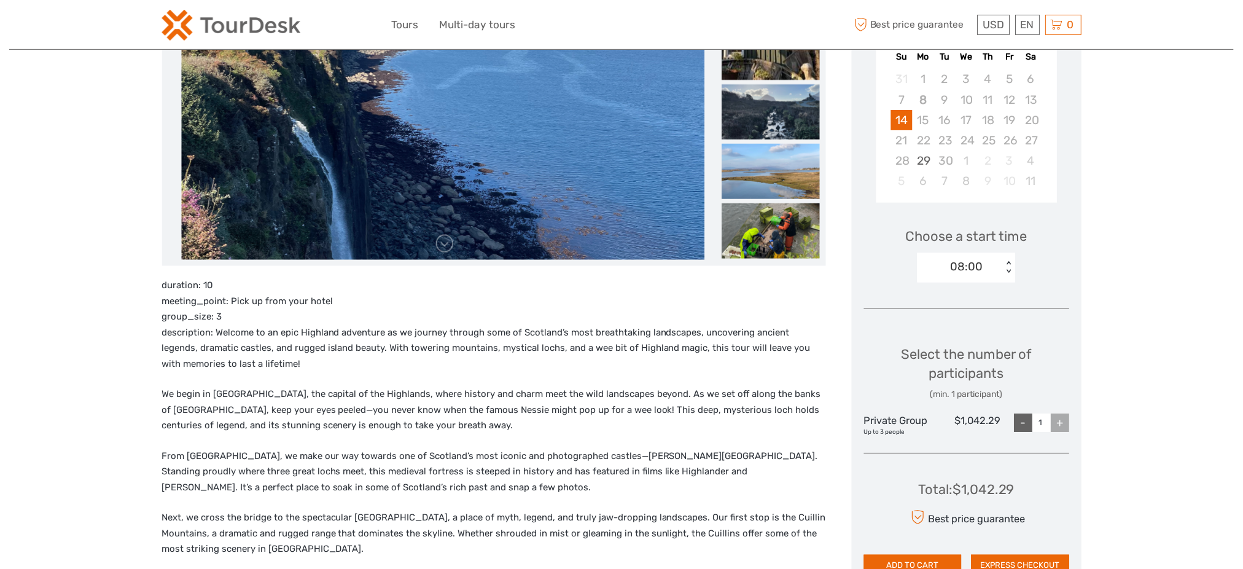
scroll to position [82, 0]
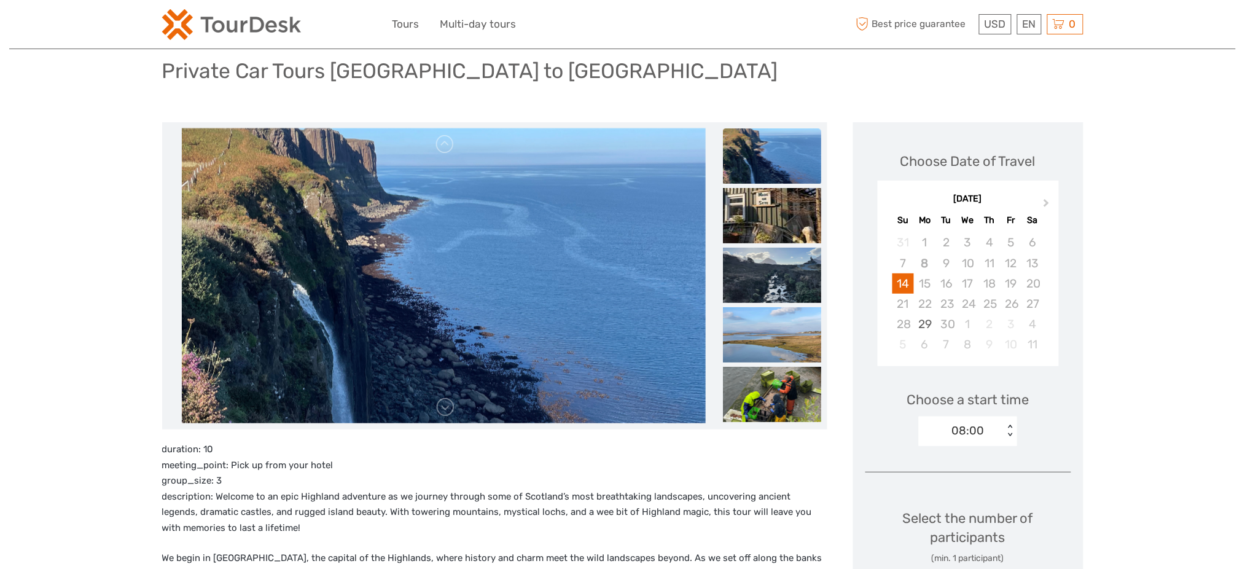
drag, startPoint x: 470, startPoint y: 206, endPoint x: 459, endPoint y: 214, distance: 13.1
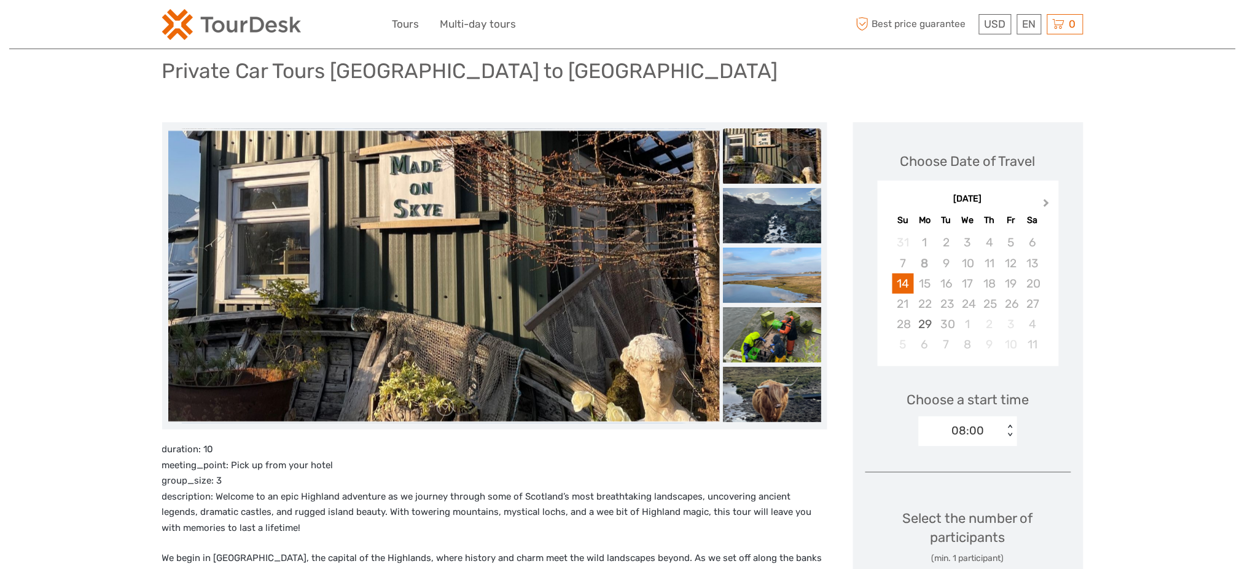
click at [1047, 201] on span "Next Month" at bounding box center [1047, 206] width 0 height 18
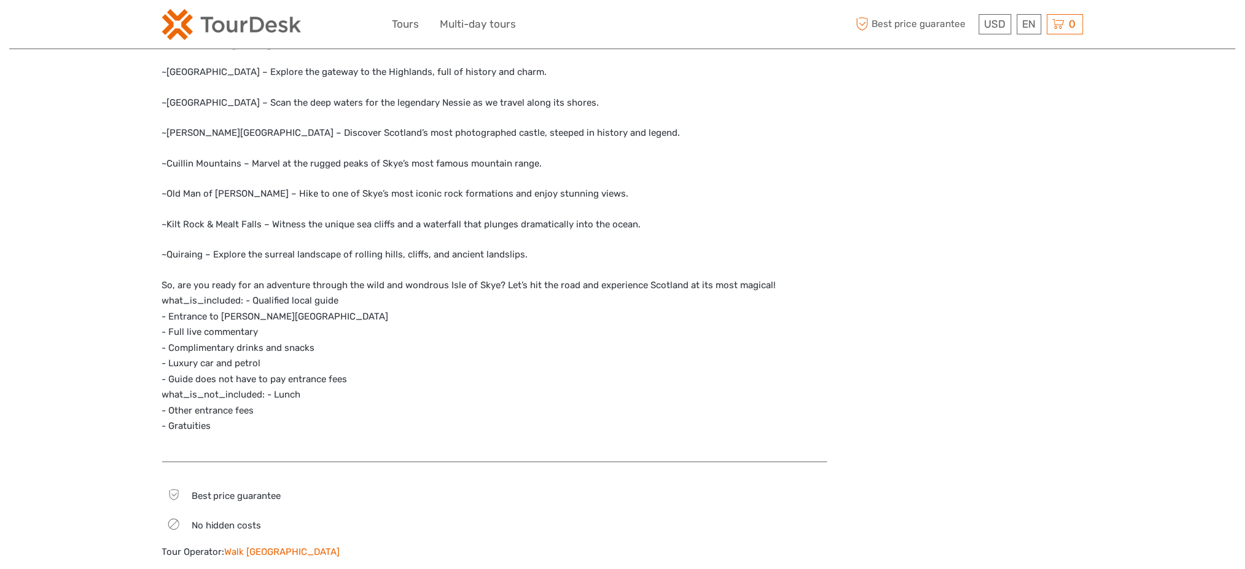
scroll to position [1146, 0]
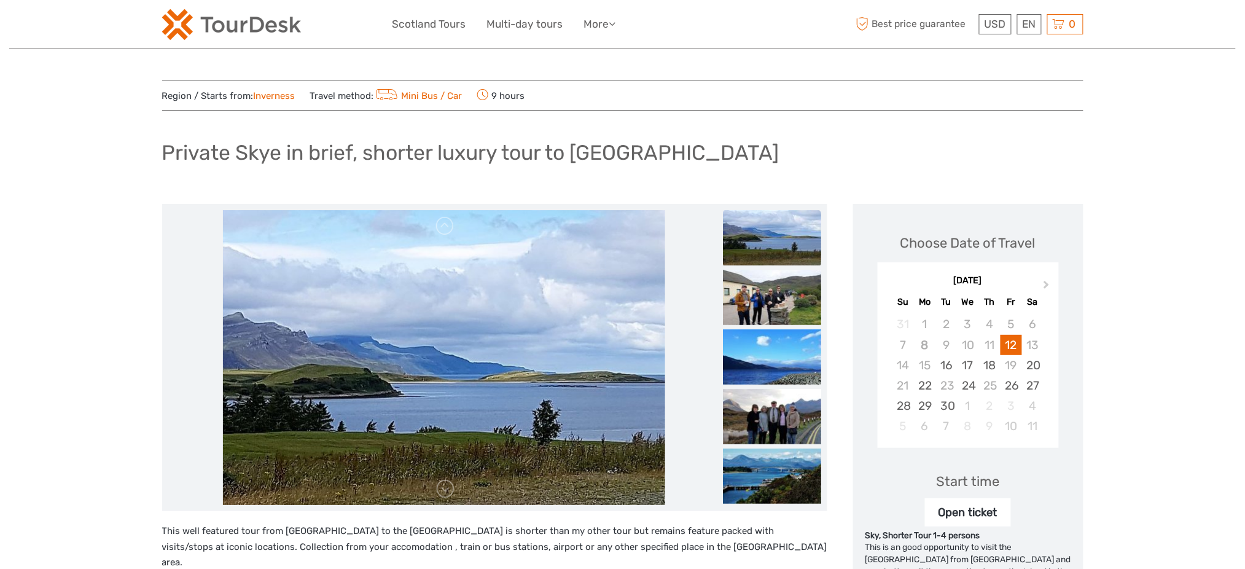
click at [284, 15] on img at bounding box center [231, 24] width 139 height 31
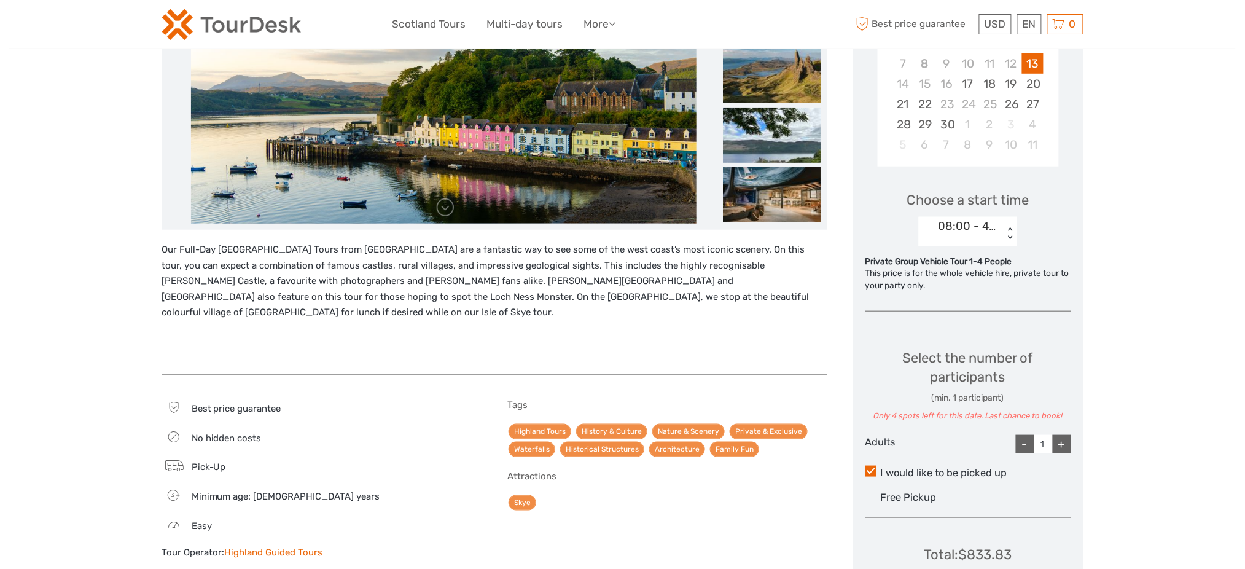
scroll to position [82, 0]
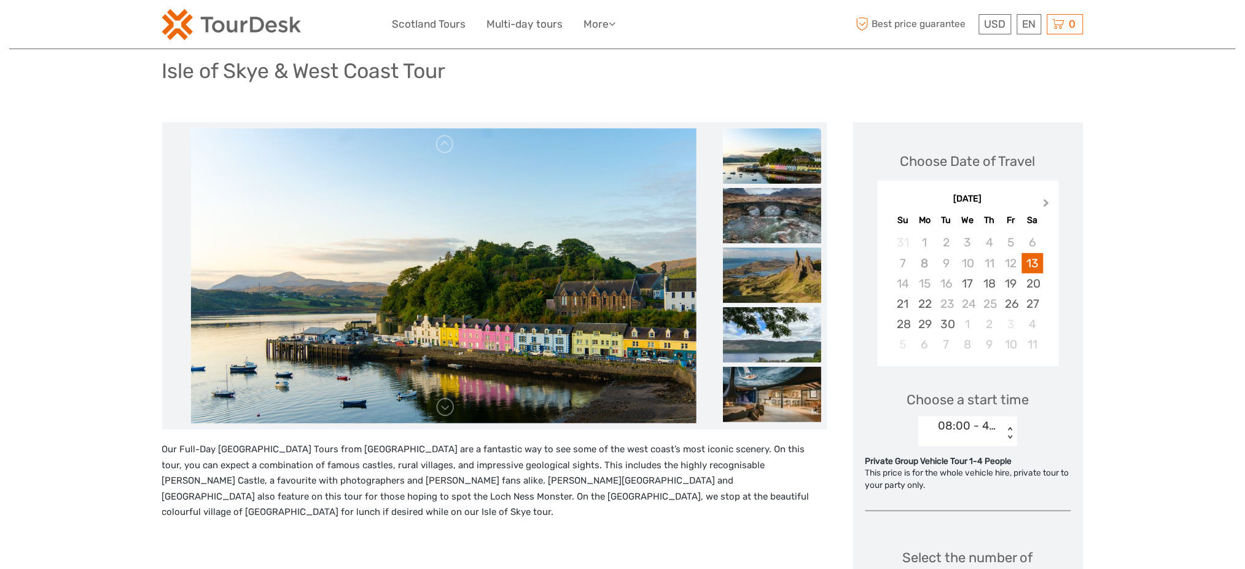
click at [1047, 202] on span "Next Month" at bounding box center [1047, 206] width 0 height 18
click at [965, 284] on div "15" at bounding box center [967, 283] width 21 height 20
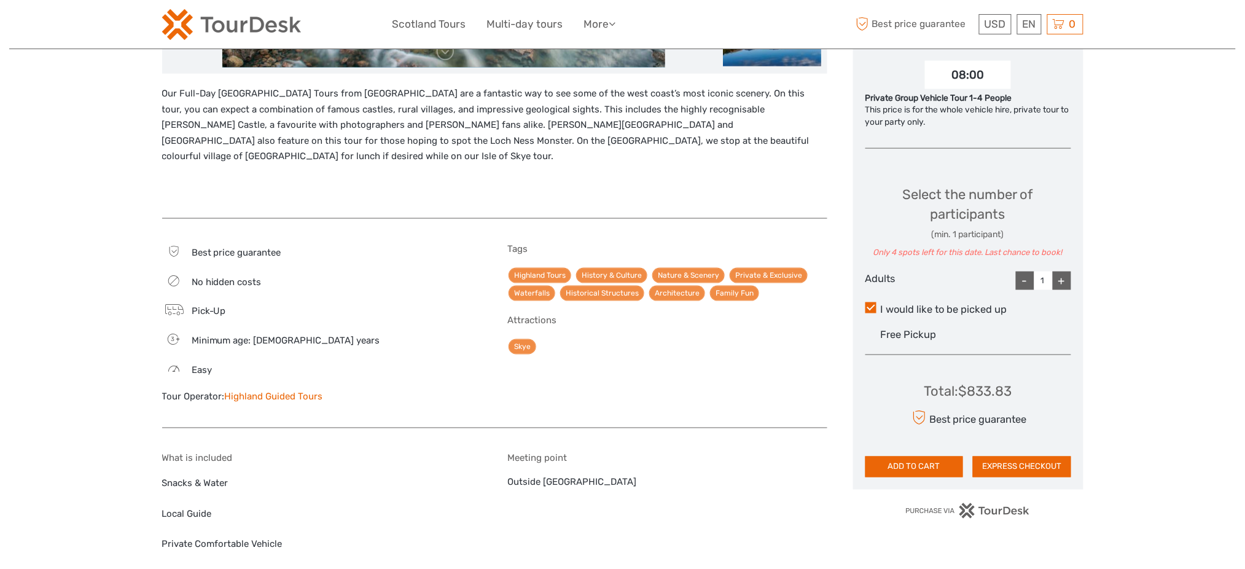
scroll to position [409, 0]
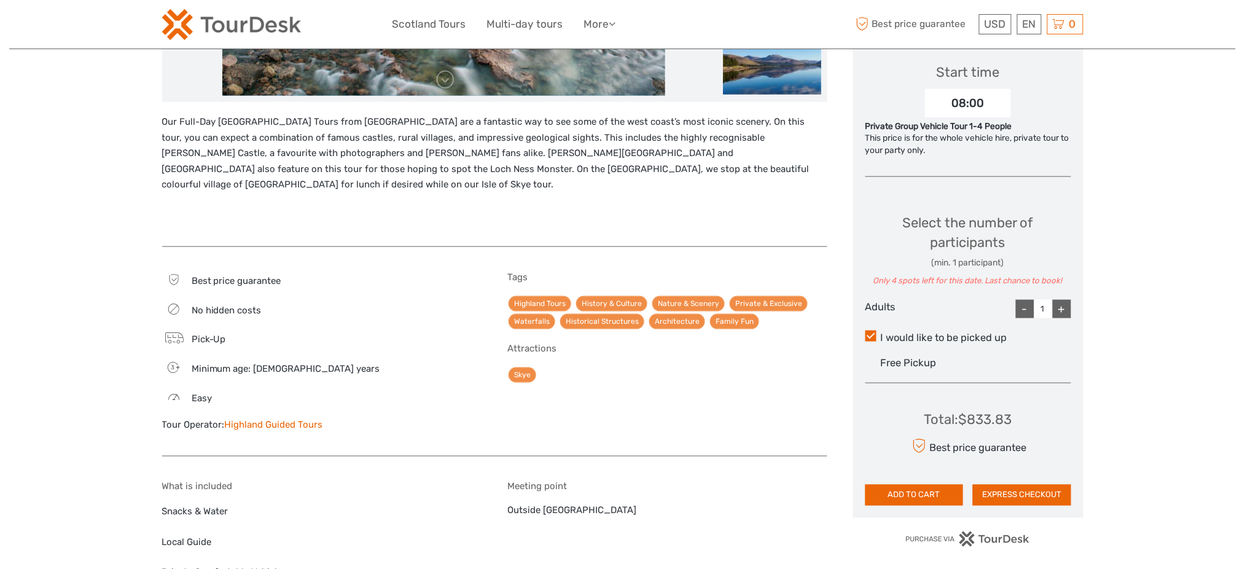
click at [1055, 308] on div "+" at bounding box center [1062, 309] width 18 height 18
type input "4"
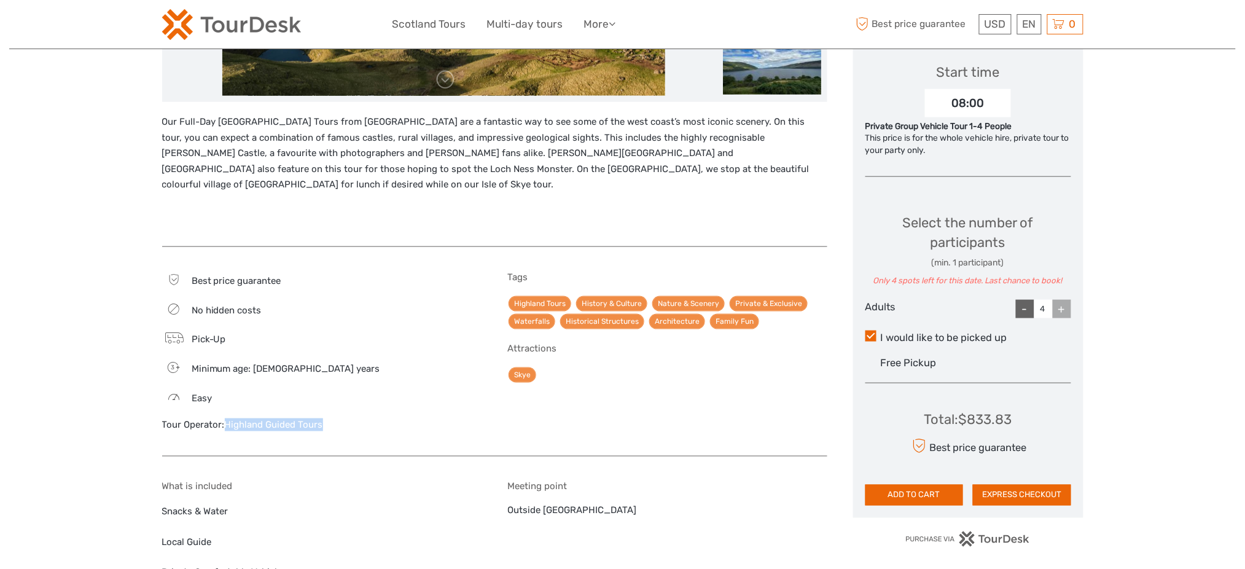
drag, startPoint x: 340, startPoint y: 411, endPoint x: 224, endPoint y: 415, distance: 115.6
click at [224, 418] on div "Tour Operator: Highland Guided Tours" at bounding box center [322, 424] width 320 height 13
copy link "Highland Guided Tours"
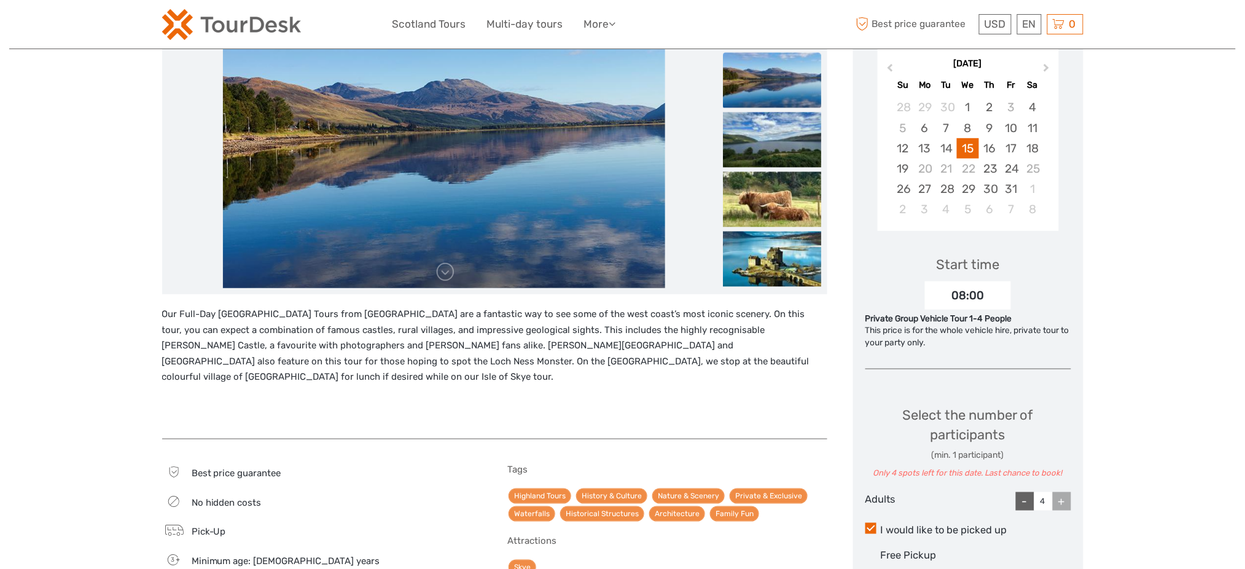
scroll to position [246, 0]
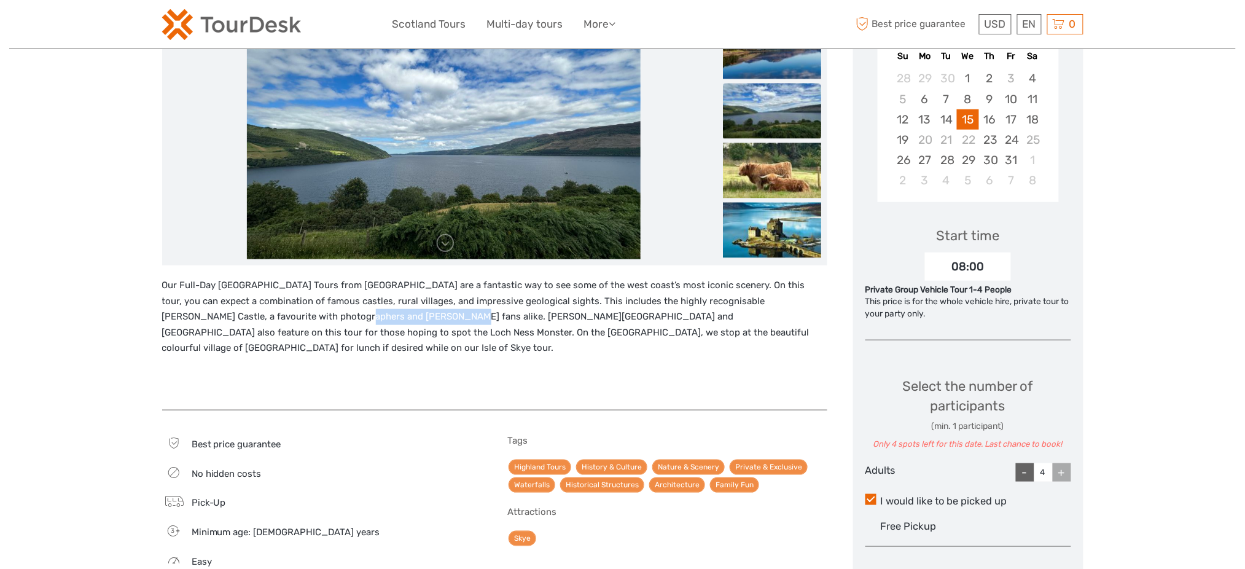
drag, startPoint x: 265, startPoint y: 323, endPoint x: 358, endPoint y: 321, distance: 92.2
click at [358, 321] on p "Our Full-Day Isle of Skye Tours from Inverness are a fantastic way to see some …" at bounding box center [494, 317] width 665 height 79
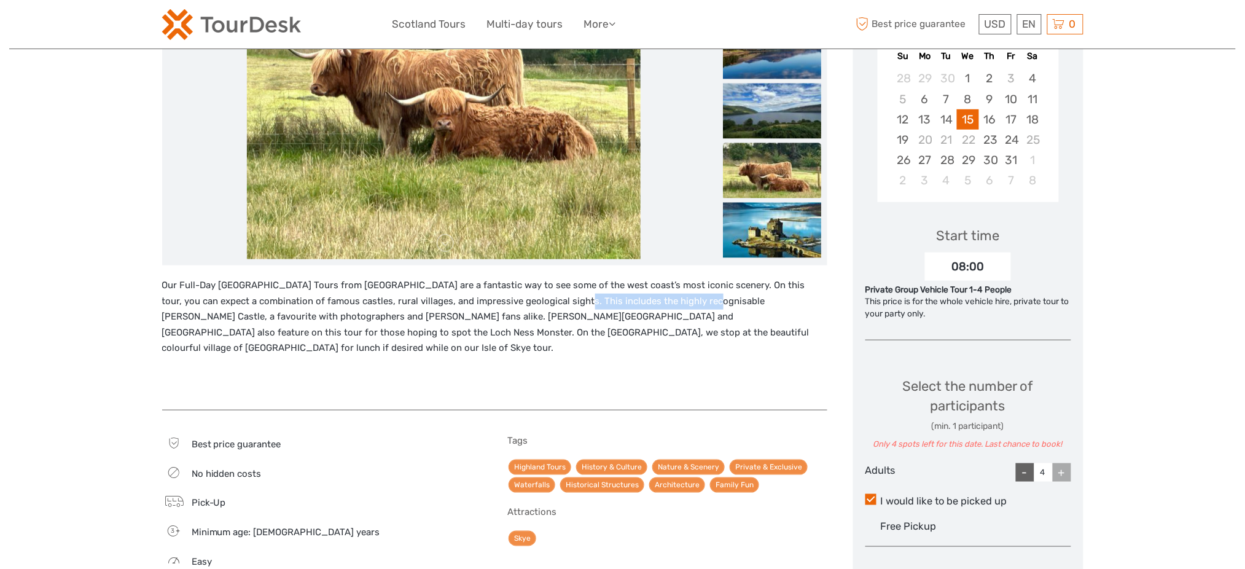
drag, startPoint x: 542, startPoint y: 298, endPoint x: 671, endPoint y: 299, distance: 129.6
click at [671, 299] on p "Our Full-Day Isle of Skye Tours from Inverness are a fantastic way to see some …" at bounding box center [494, 317] width 665 height 79
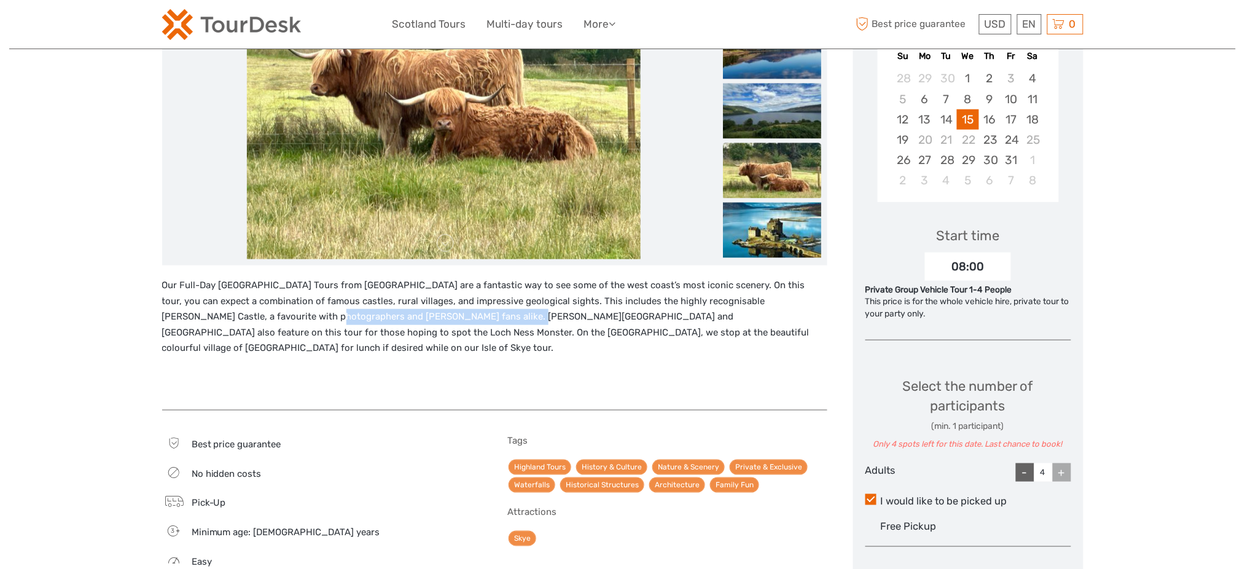
drag, startPoint x: 235, startPoint y: 321, endPoint x: 421, endPoint y: 313, distance: 186.9
click at [421, 313] on p "Our Full-Day Isle of Skye Tours from Inverness are a fantastic way to see some …" at bounding box center [494, 317] width 665 height 79
click at [417, 313] on p "Our Full-Day Isle of Skye Tours from Inverness are a fantastic way to see some …" at bounding box center [494, 317] width 665 height 79
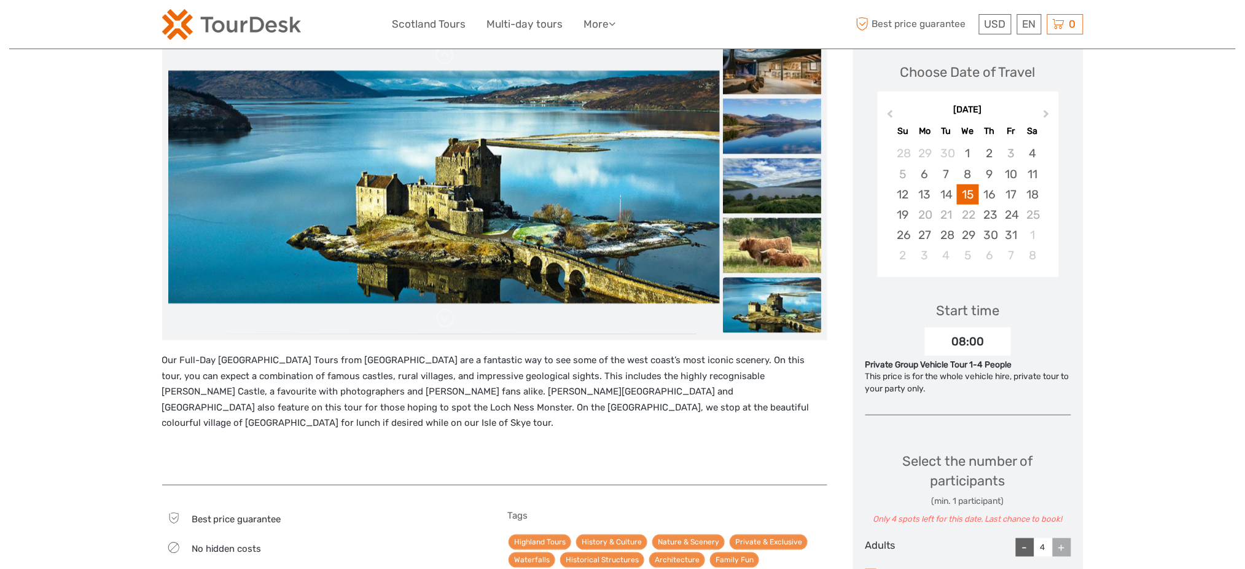
scroll to position [0, 0]
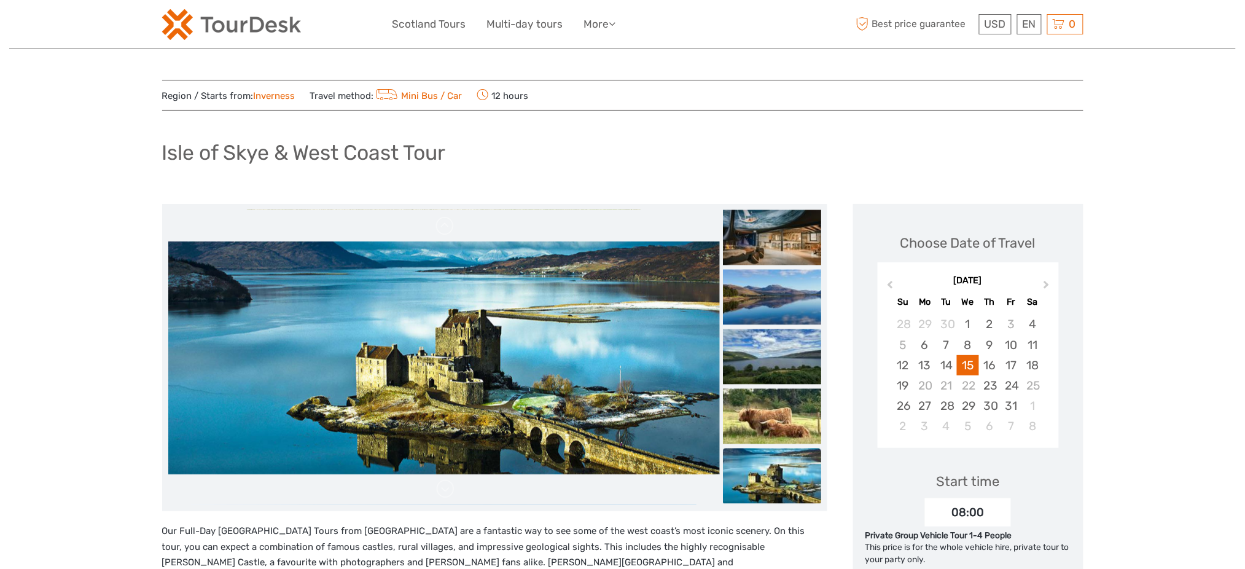
click at [356, 155] on h1 "Isle of Skye & West Coast Tour" at bounding box center [304, 152] width 284 height 25
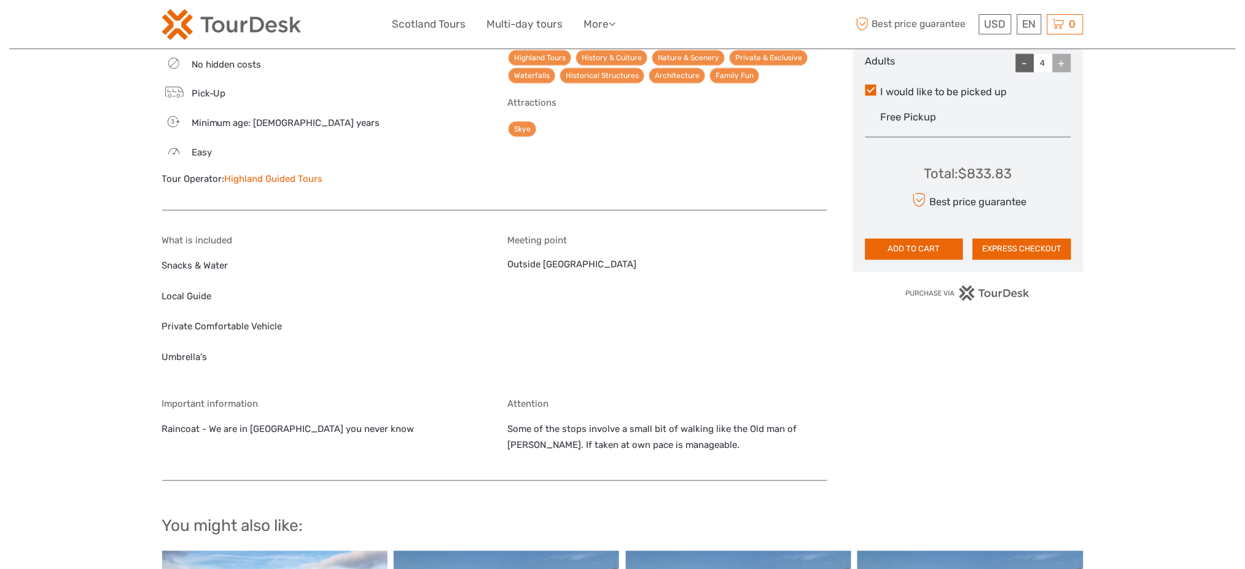
drag, startPoint x: 340, startPoint y: 162, endPoint x: 222, endPoint y: 166, distance: 118.0
click at [222, 173] on div "Tour Operator: Highland Guided Tours" at bounding box center [322, 179] width 320 height 13
click at [323, 154] on div "Best price guarantee No hidden costs Pick-Up 3 Minimum age: 3 years Easy Tour O…" at bounding box center [322, 112] width 320 height 173
drag, startPoint x: 328, startPoint y: 163, endPoint x: 226, endPoint y: 164, distance: 102.0
click at [226, 173] on div "Tour Operator: Highland Guided Tours" at bounding box center [322, 179] width 320 height 13
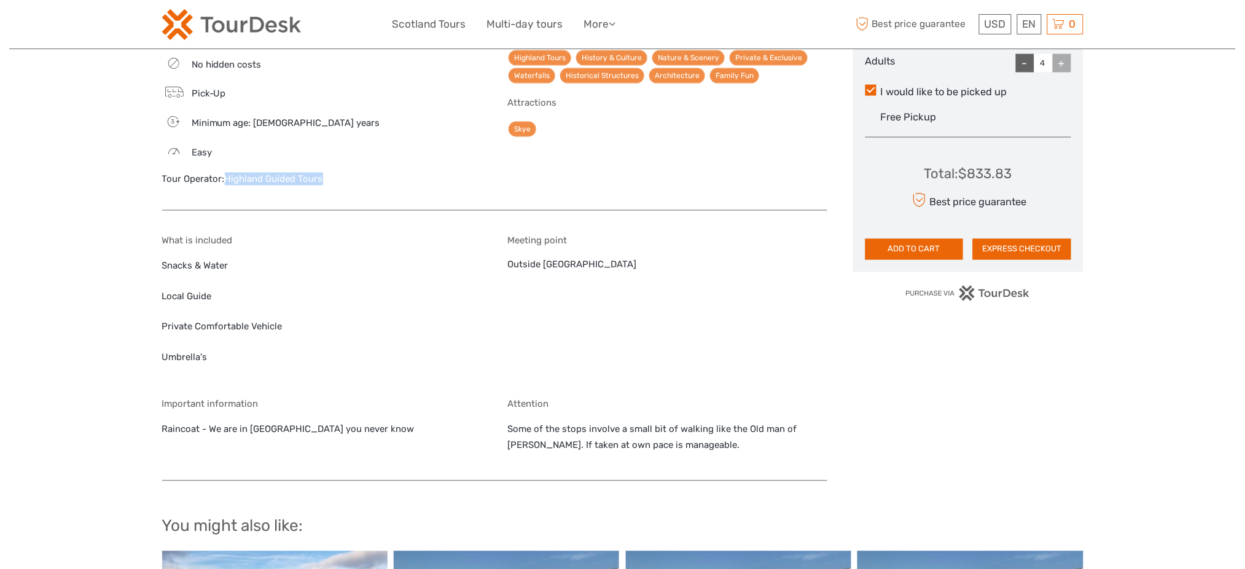
copy link "Highland Guided Tours"
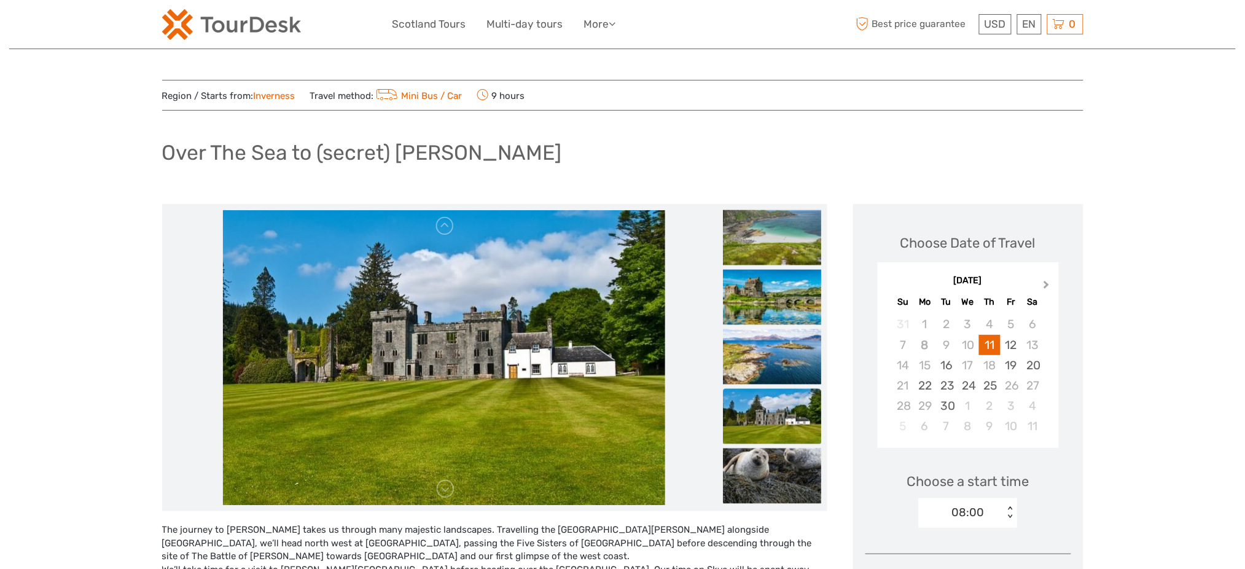
click at [1045, 279] on button "Next Month" at bounding box center [1048, 288] width 20 height 20
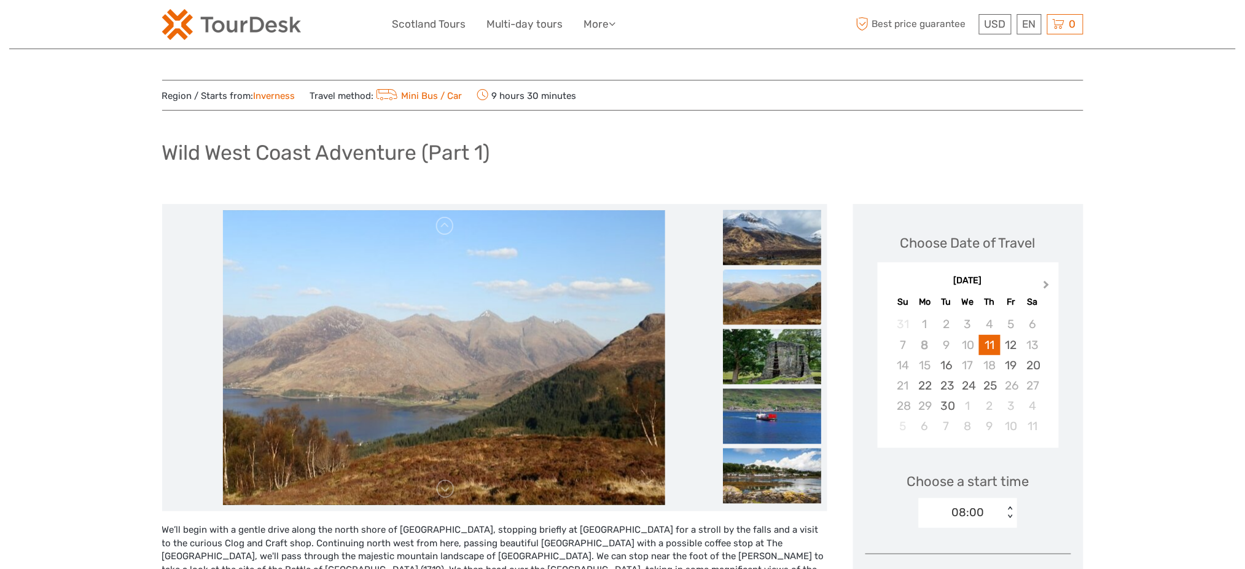
click at [1047, 284] on span "Next Month" at bounding box center [1047, 287] width 0 height 18
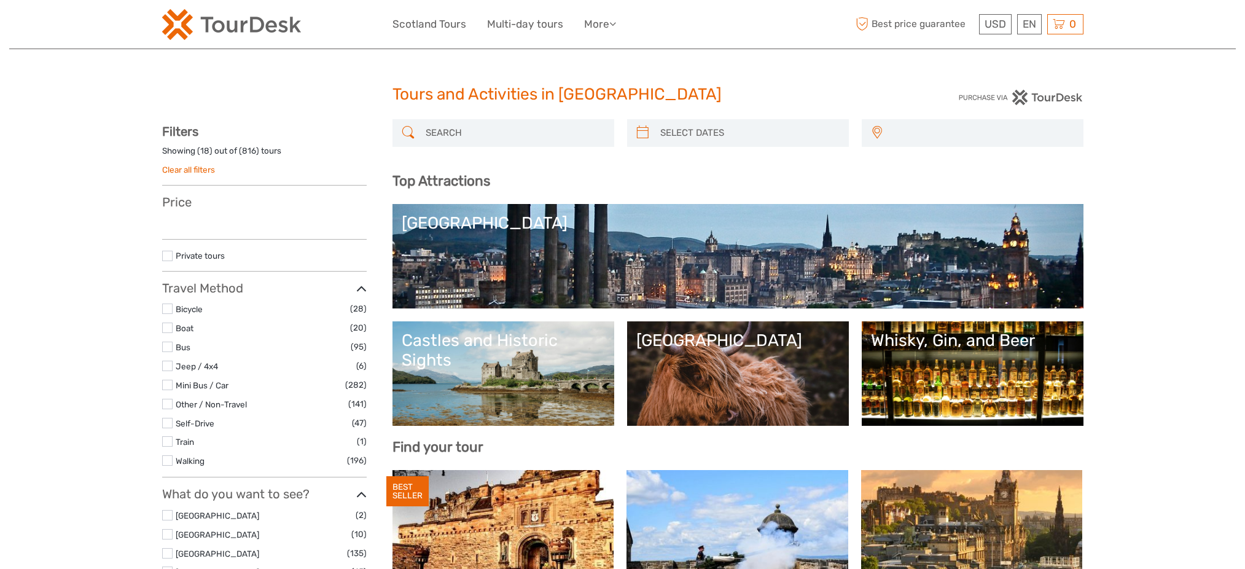
select select
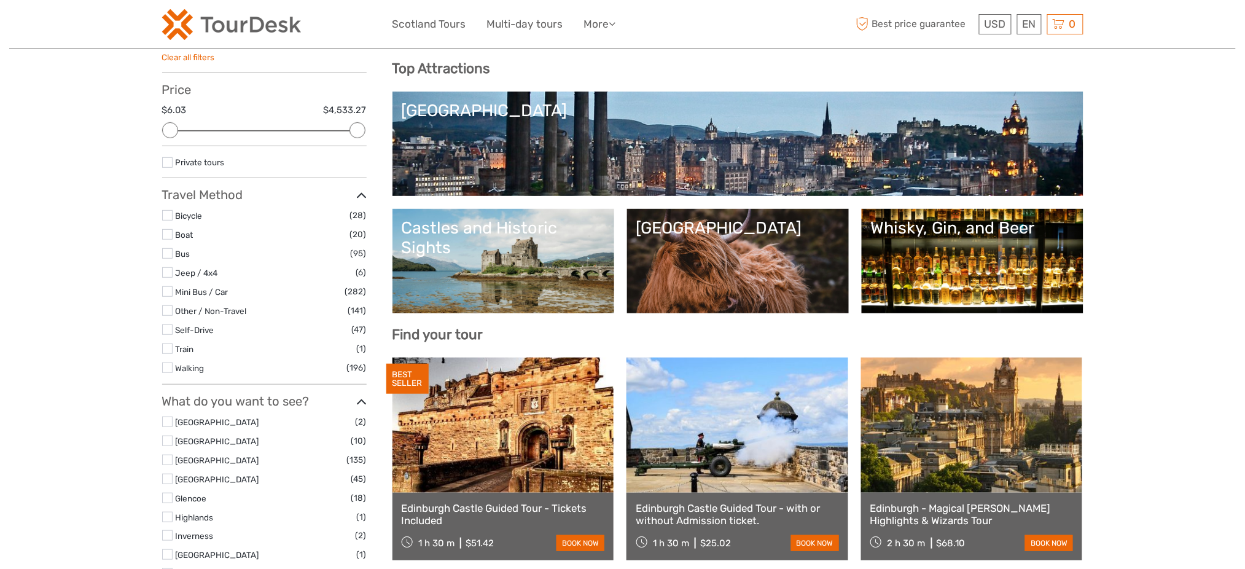
scroll to position [110, 0]
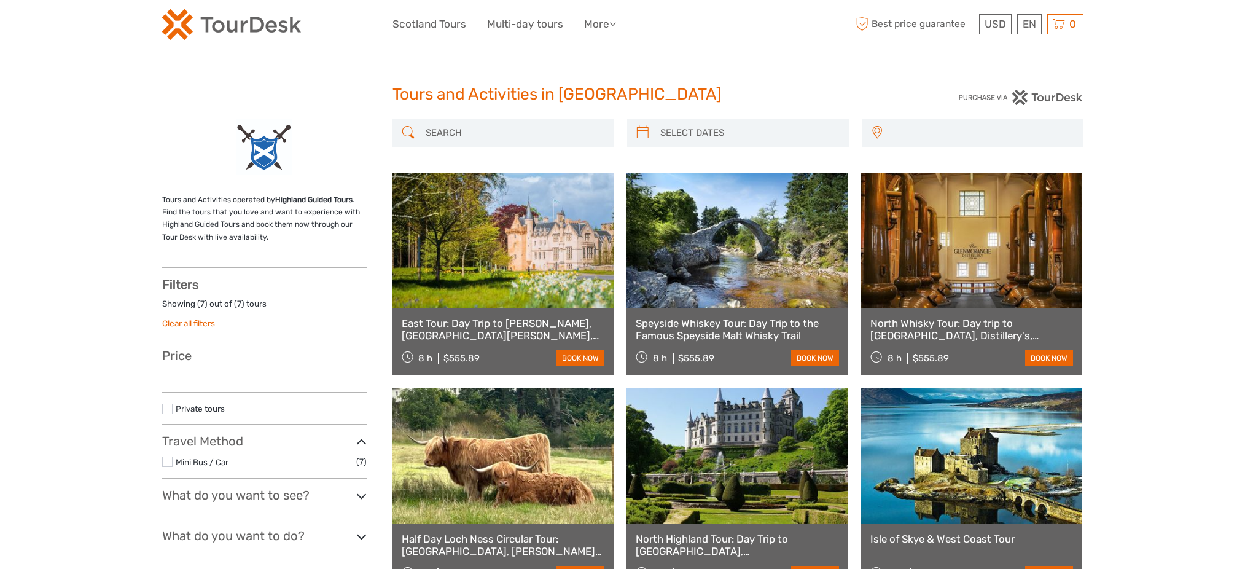
select select
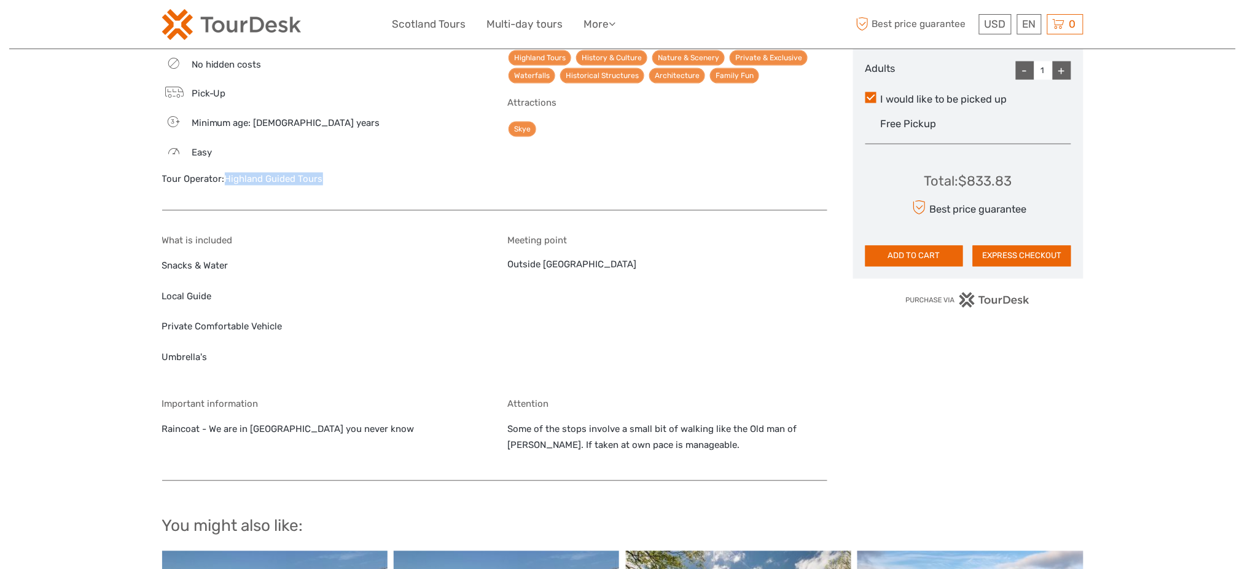
drag, startPoint x: 336, startPoint y: 166, endPoint x: 225, endPoint y: 165, distance: 111.2
click at [225, 173] on div "Tour Operator: Highland Guided Tours" at bounding box center [322, 179] width 320 height 13
copy link "Highland Guided Tours"
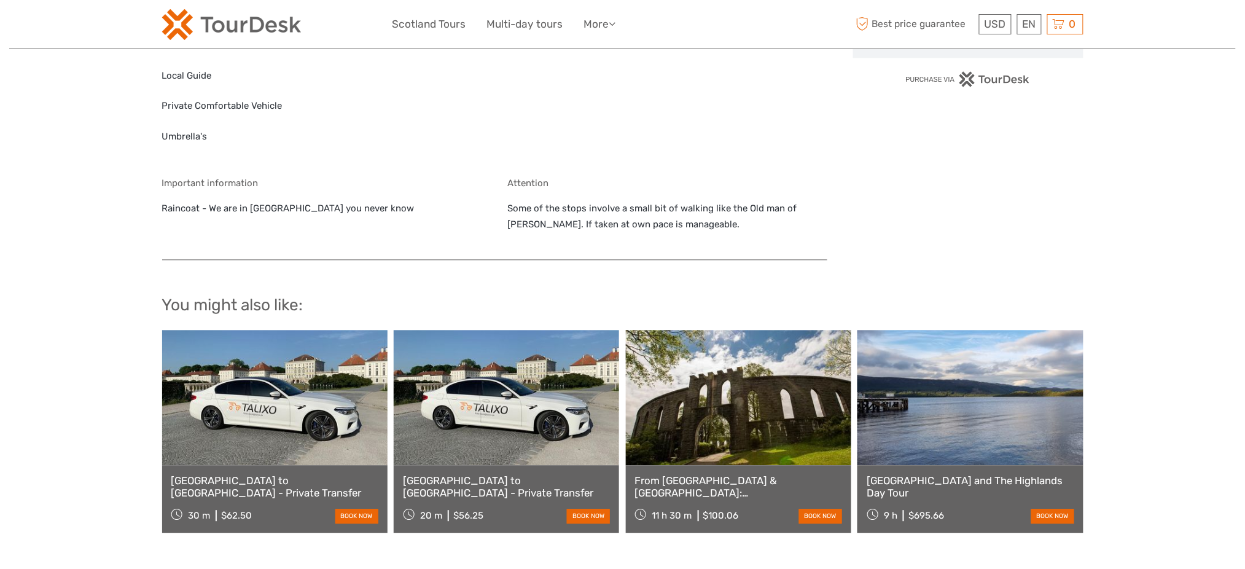
scroll to position [655, 0]
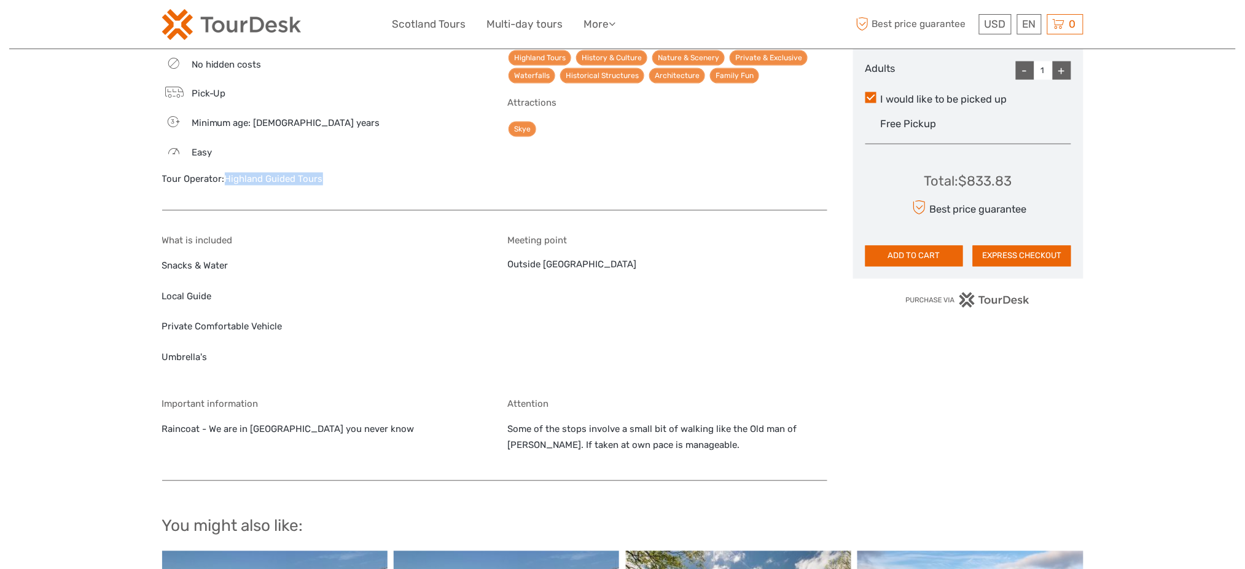
click at [295, 173] on div "Tour Operator: Highland Guided Tours" at bounding box center [322, 179] width 320 height 13
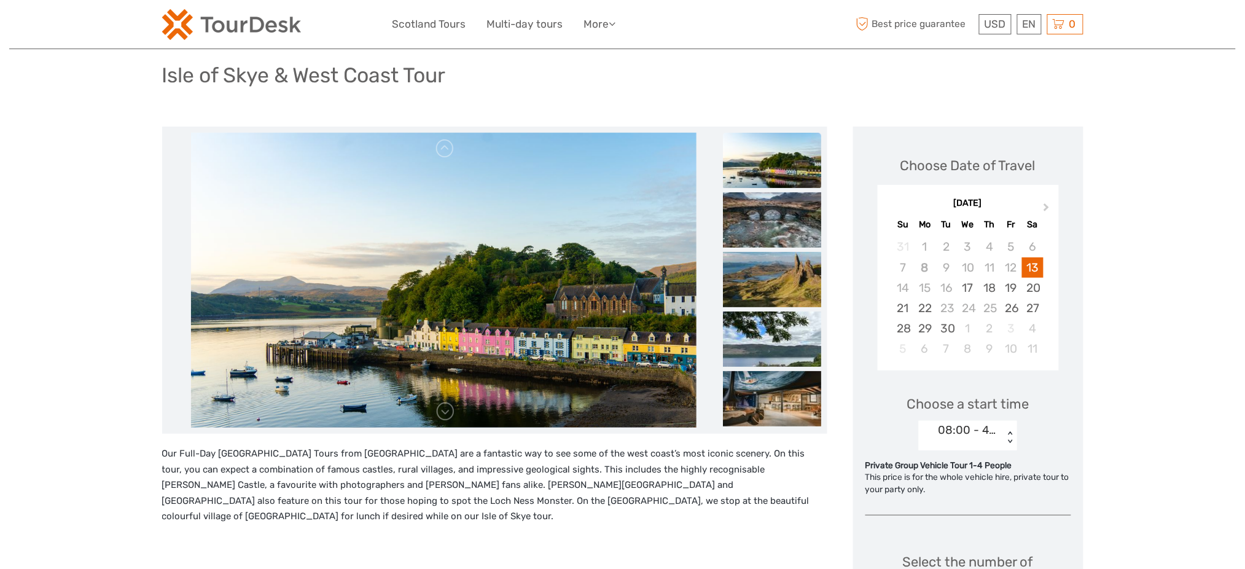
scroll to position [0, 0]
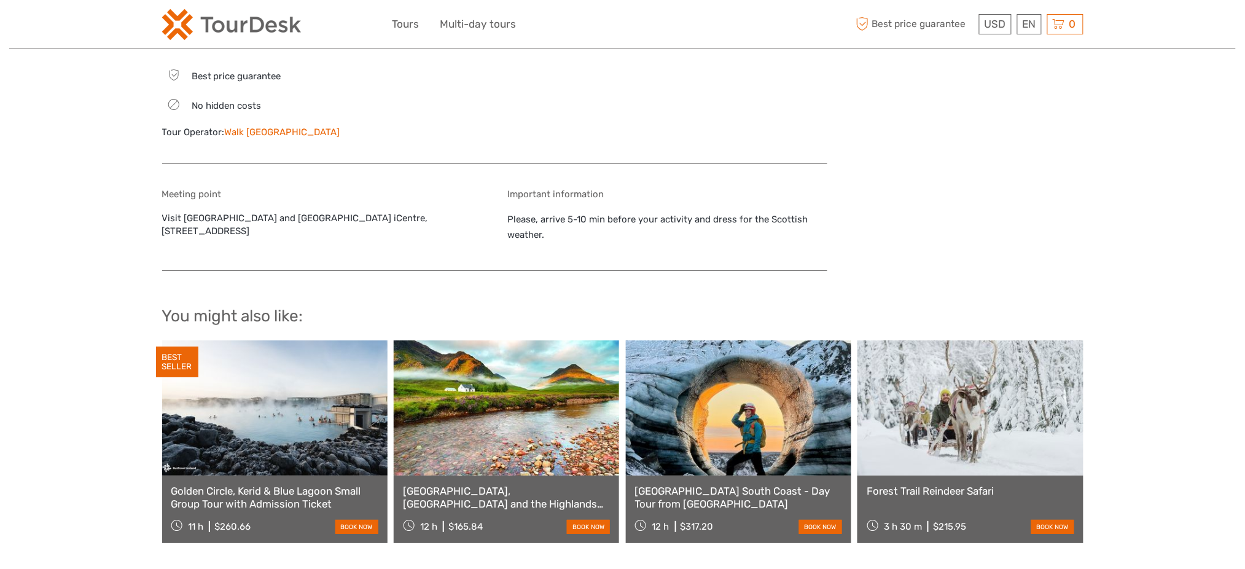
scroll to position [1392, 0]
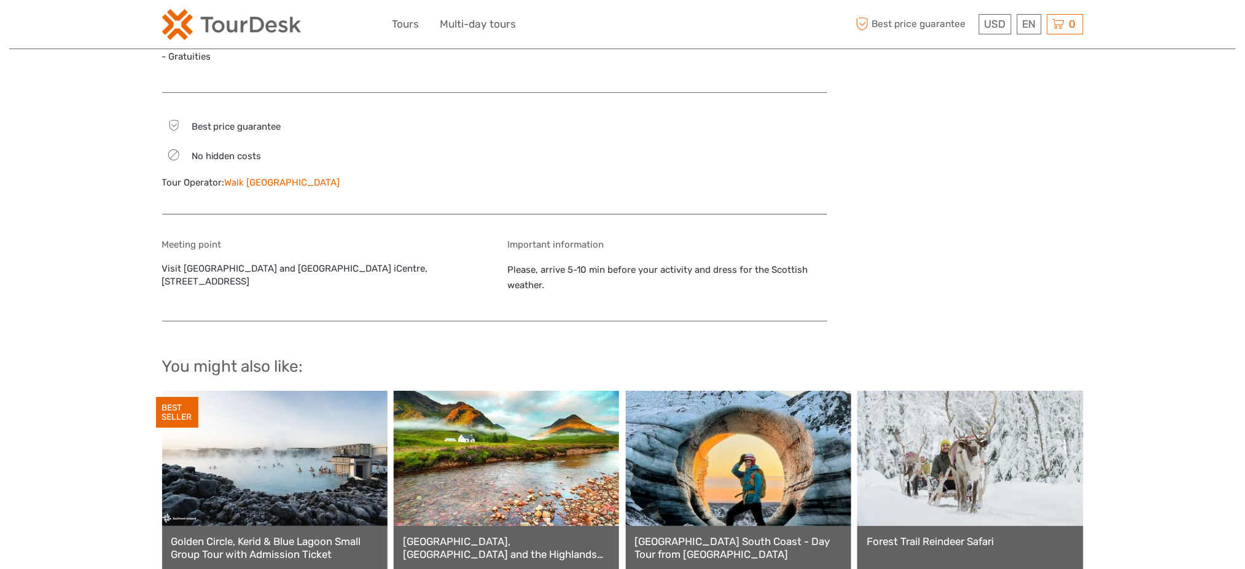
click at [256, 177] on link "Walk [GEOGRAPHIC_DATA]" at bounding box center [282, 182] width 115 height 11
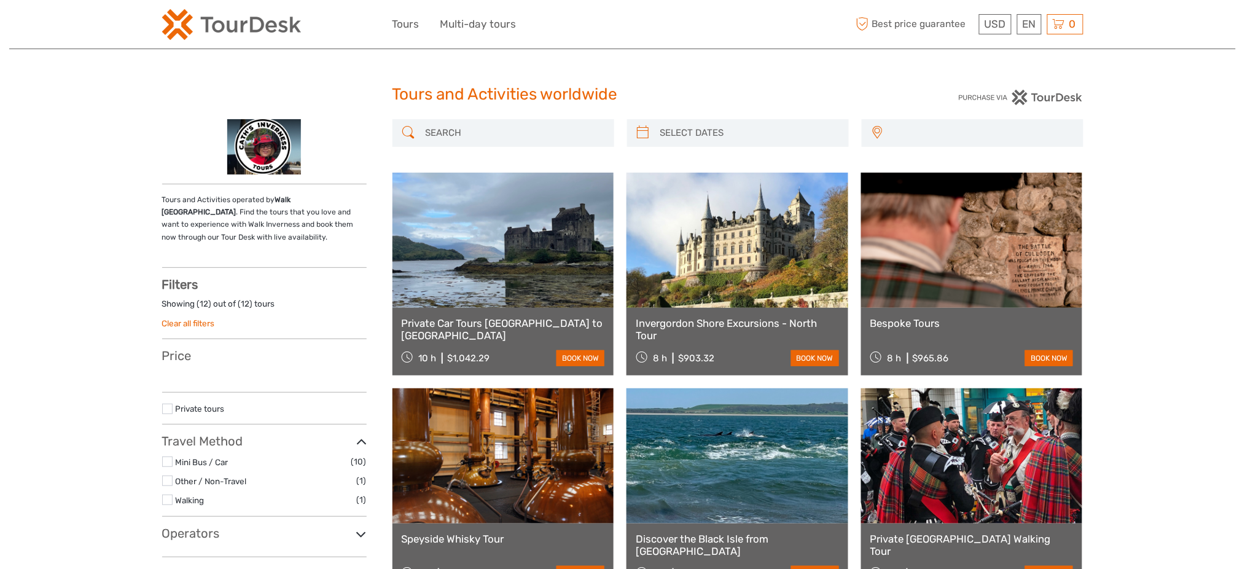
select select
